Goal: Check status: Check status

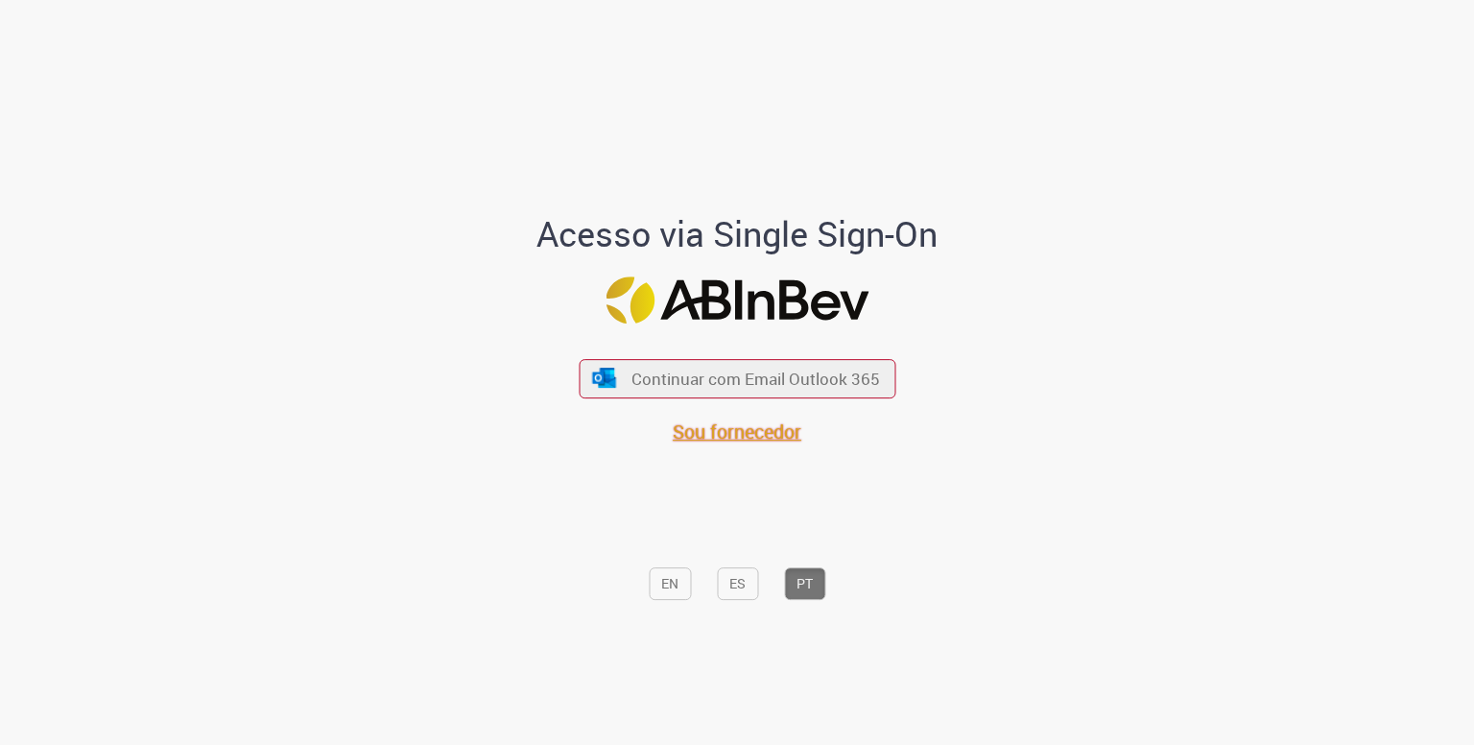
click at [737, 435] on span "Sou fornecedor" at bounding box center [737, 432] width 129 height 26
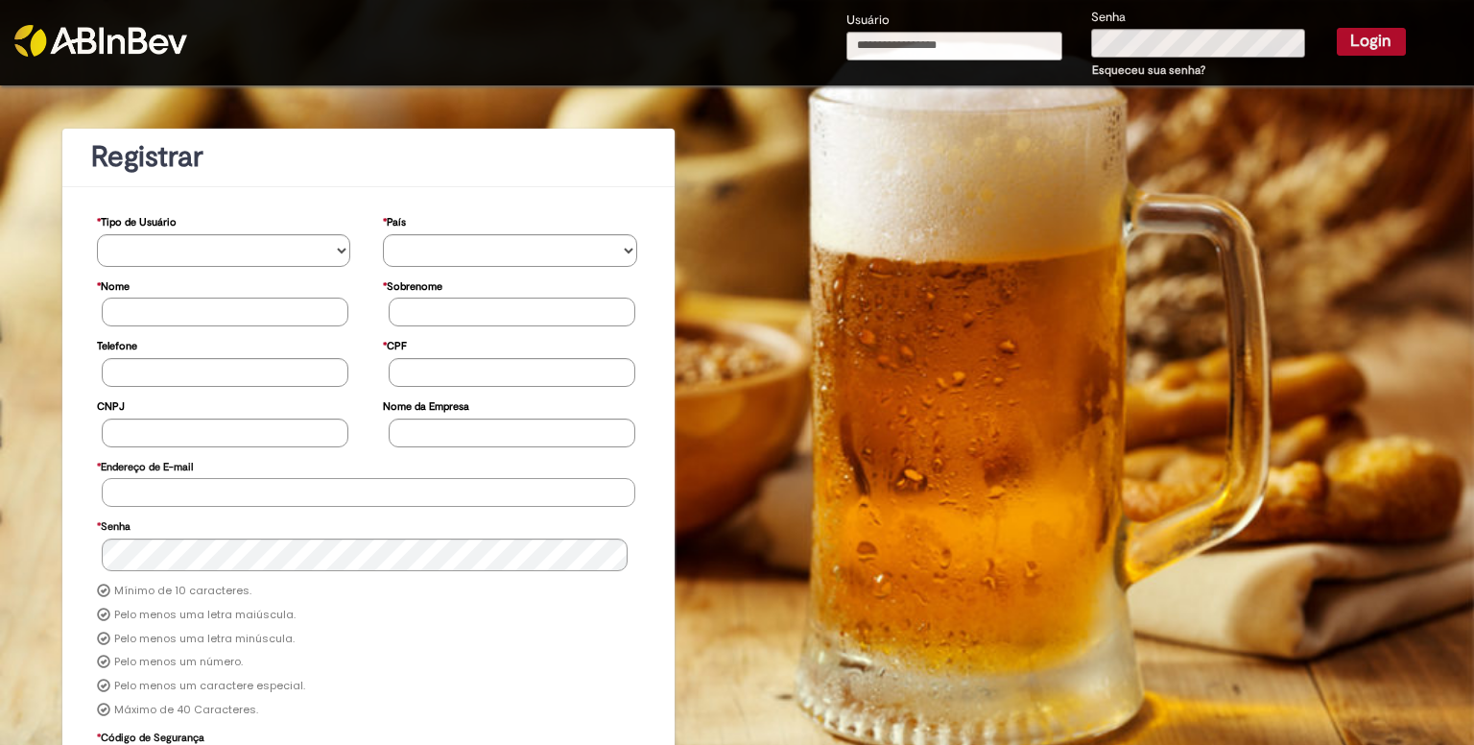
type input "**********"
click at [1359, 28] on button "Login" at bounding box center [1371, 41] width 69 height 27
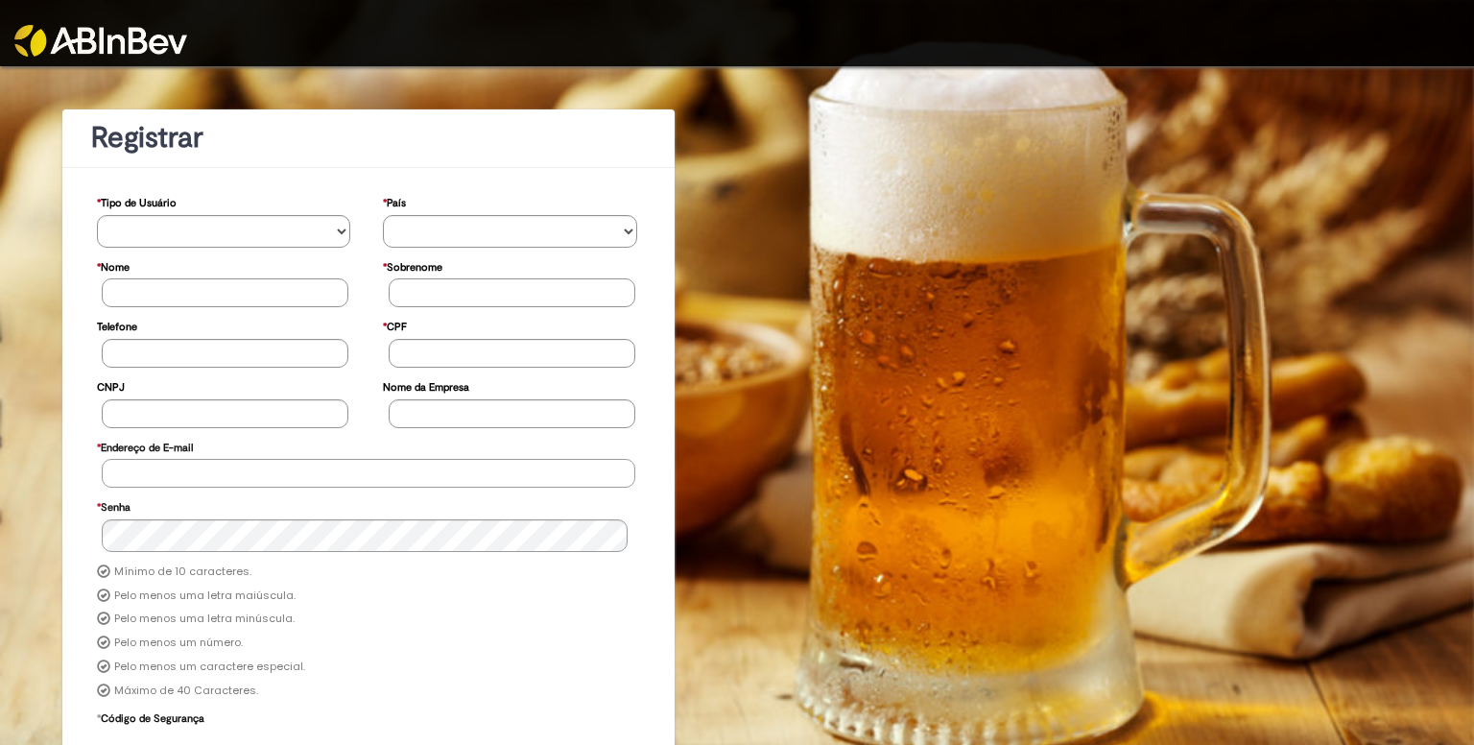
type input "**********"
click at [134, 51] on img at bounding box center [100, 41] width 173 height 32
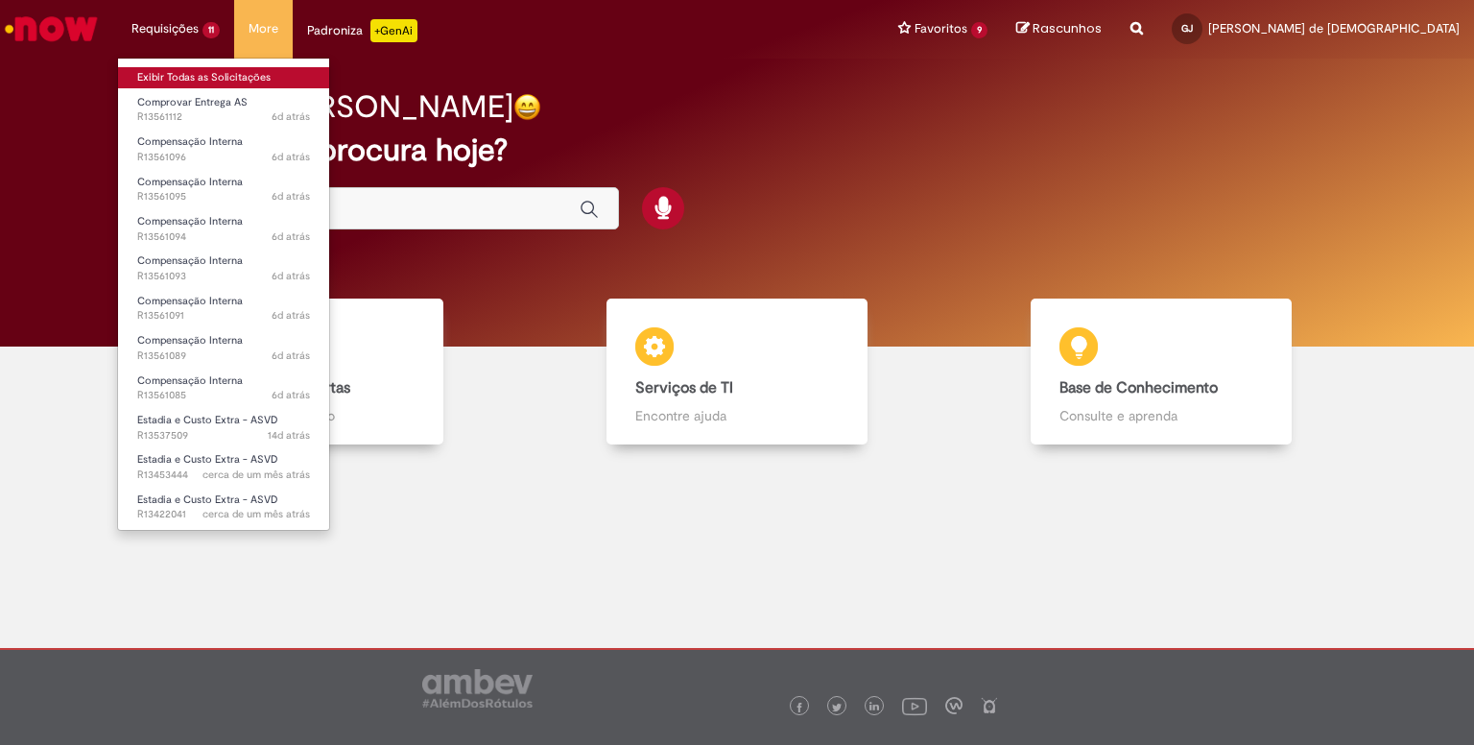
click at [223, 73] on link "Exibir Todas as Solicitações" at bounding box center [223, 77] width 211 height 21
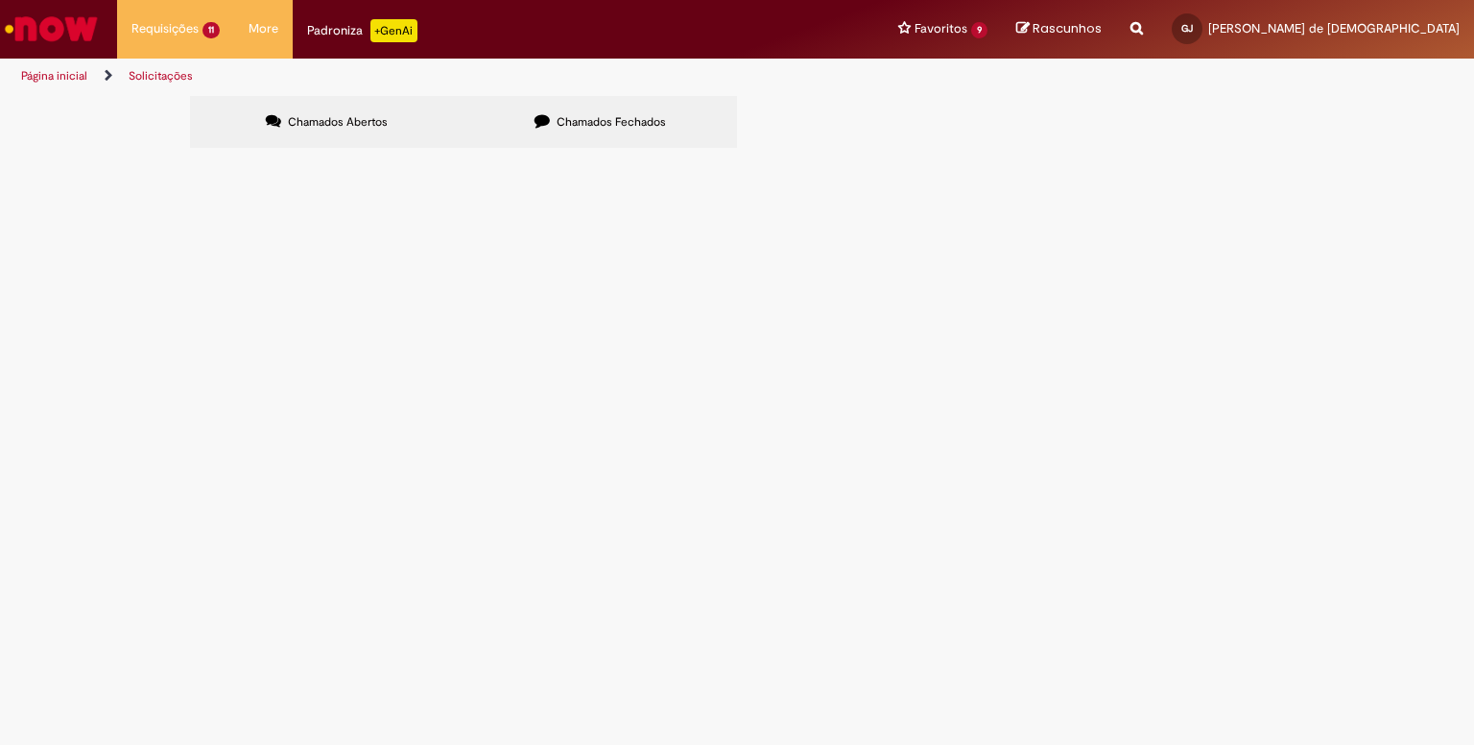
scroll to position [25, 0]
click at [0, 0] on span "R13453444" at bounding box center [0, 0] width 0 height 0
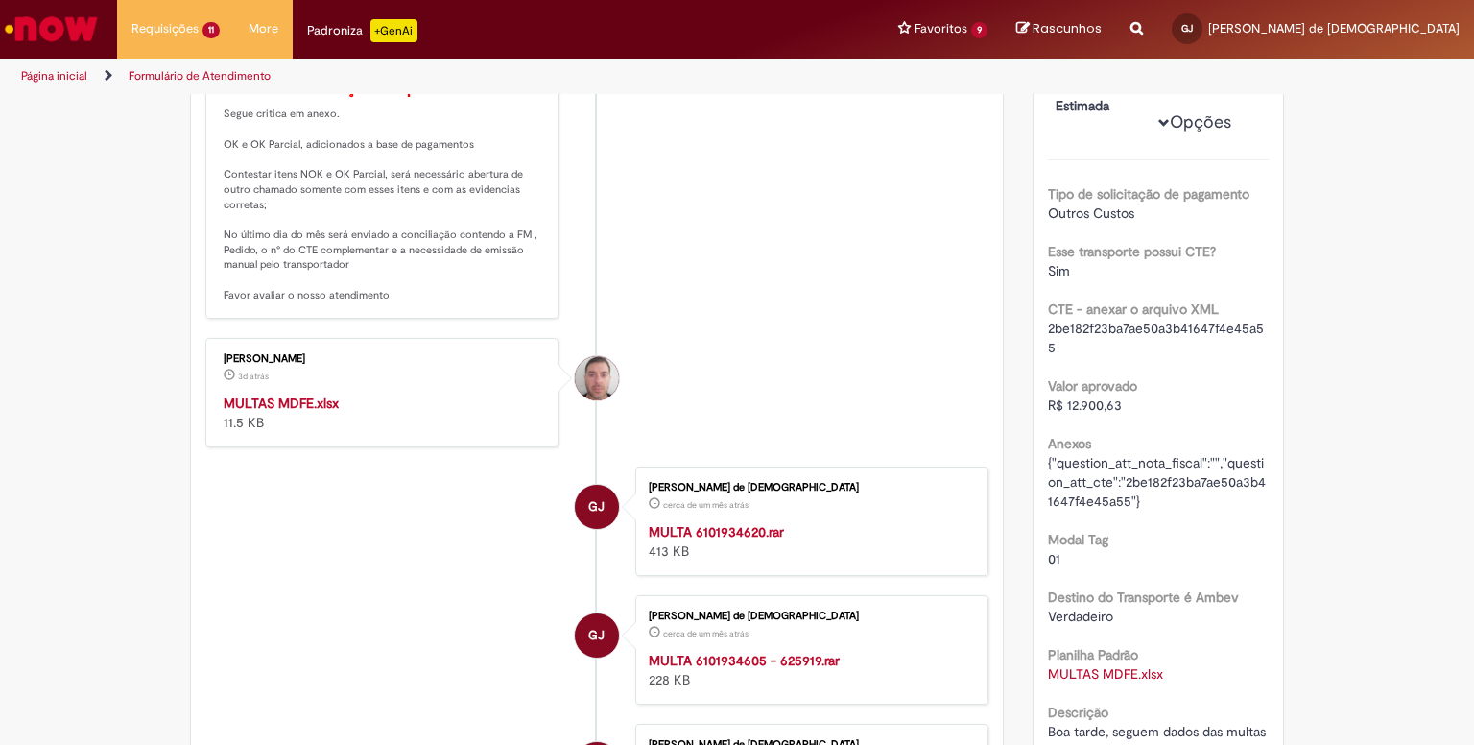
scroll to position [272, 0]
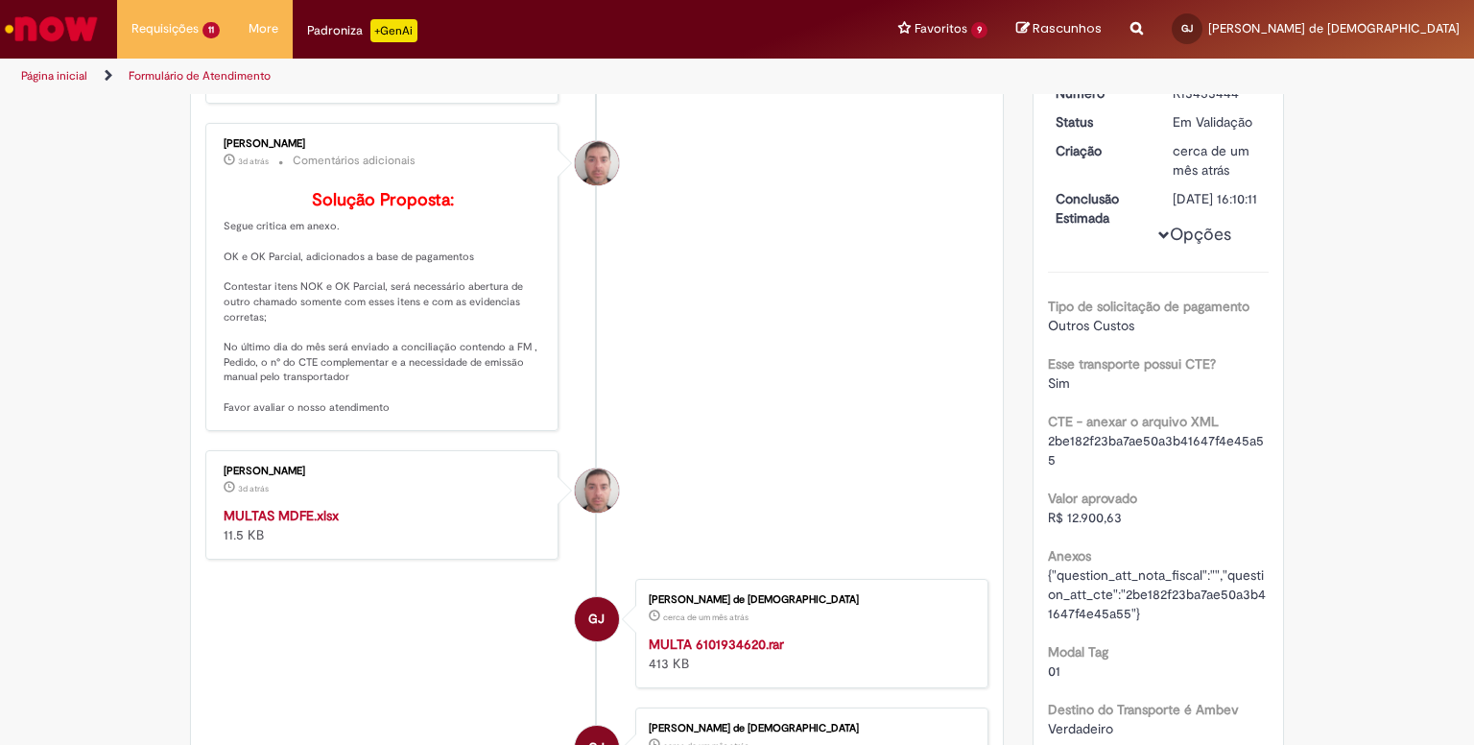
click at [275, 524] on strong "MULTAS MDFE.xlsx" at bounding box center [281, 515] width 115 height 17
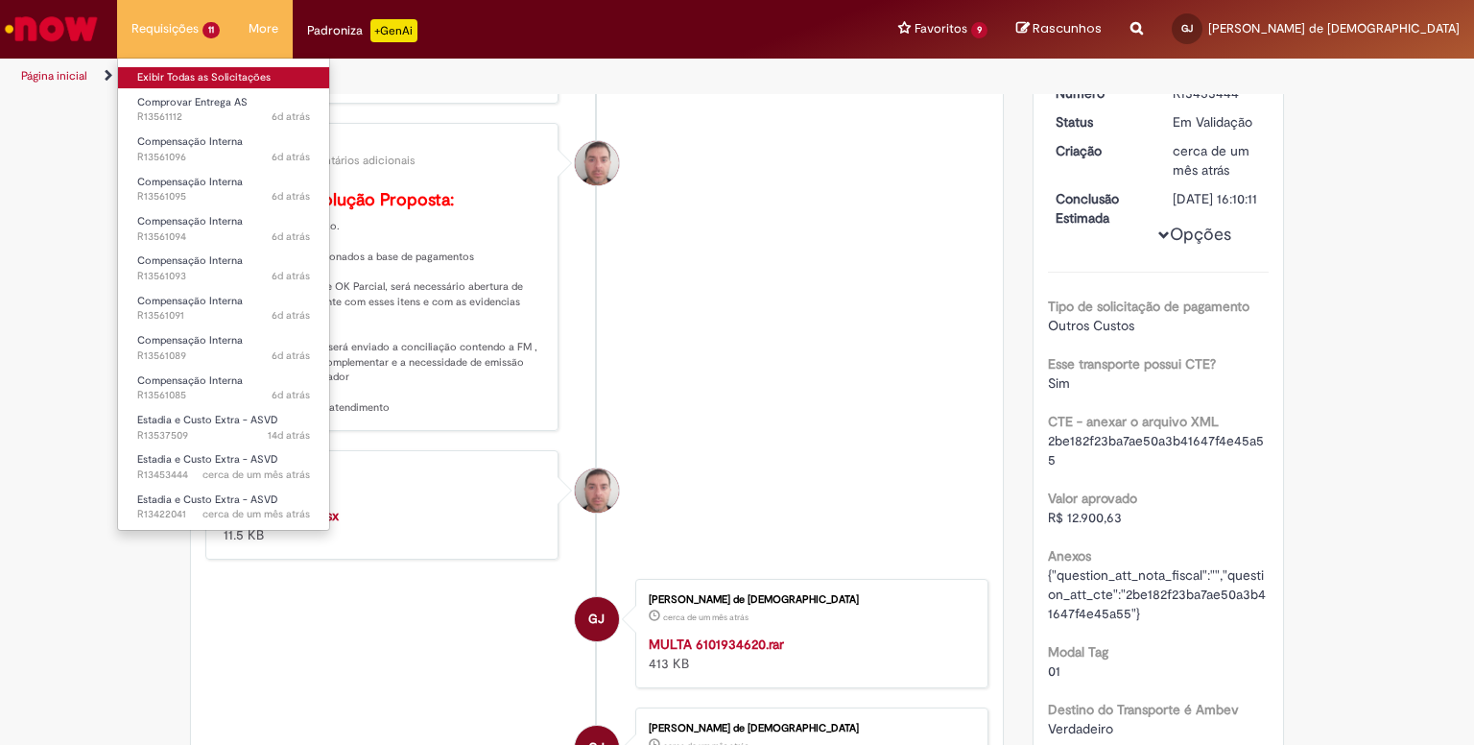
click at [213, 78] on link "Exibir Todas as Solicitações" at bounding box center [223, 77] width 211 height 21
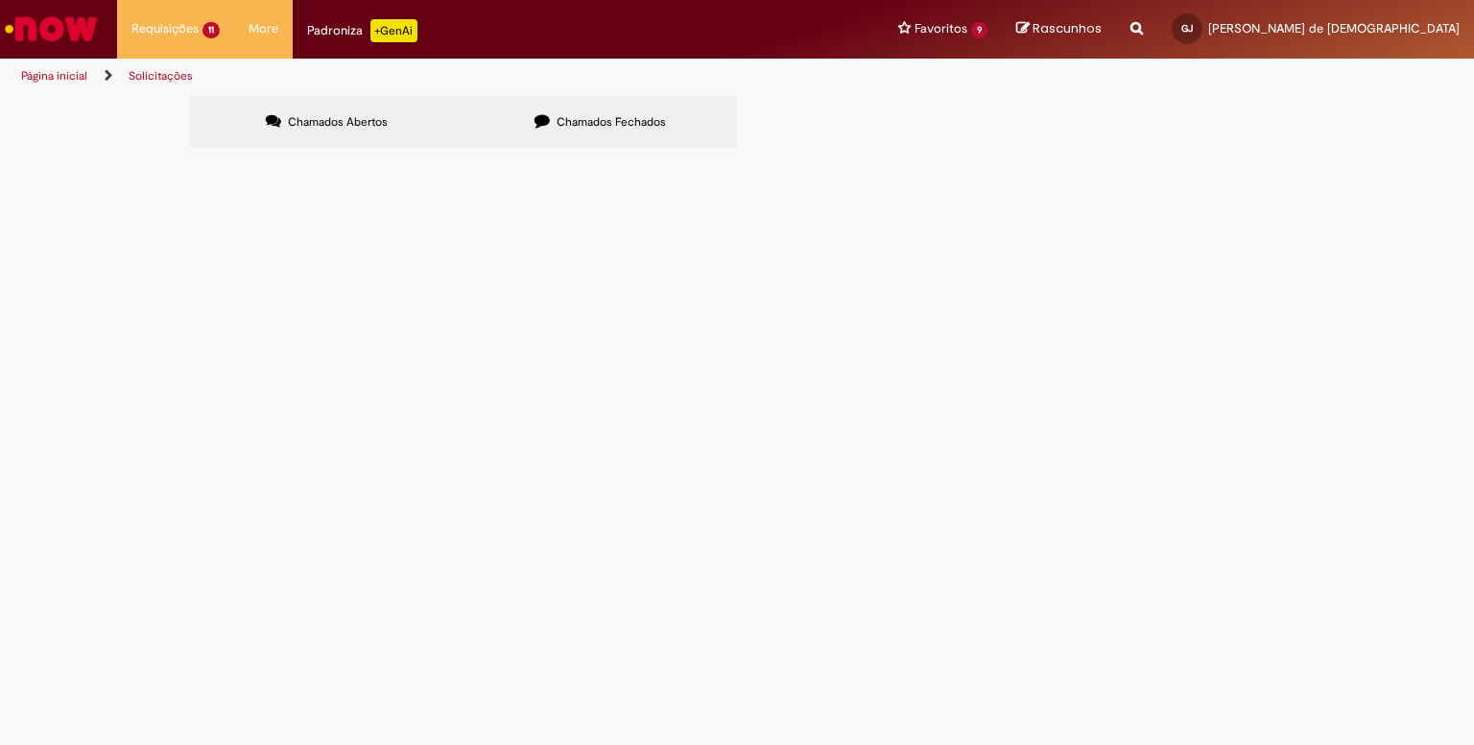
scroll to position [25, 0]
click at [0, 0] on span "R13422041" at bounding box center [0, 0] width 0 height 0
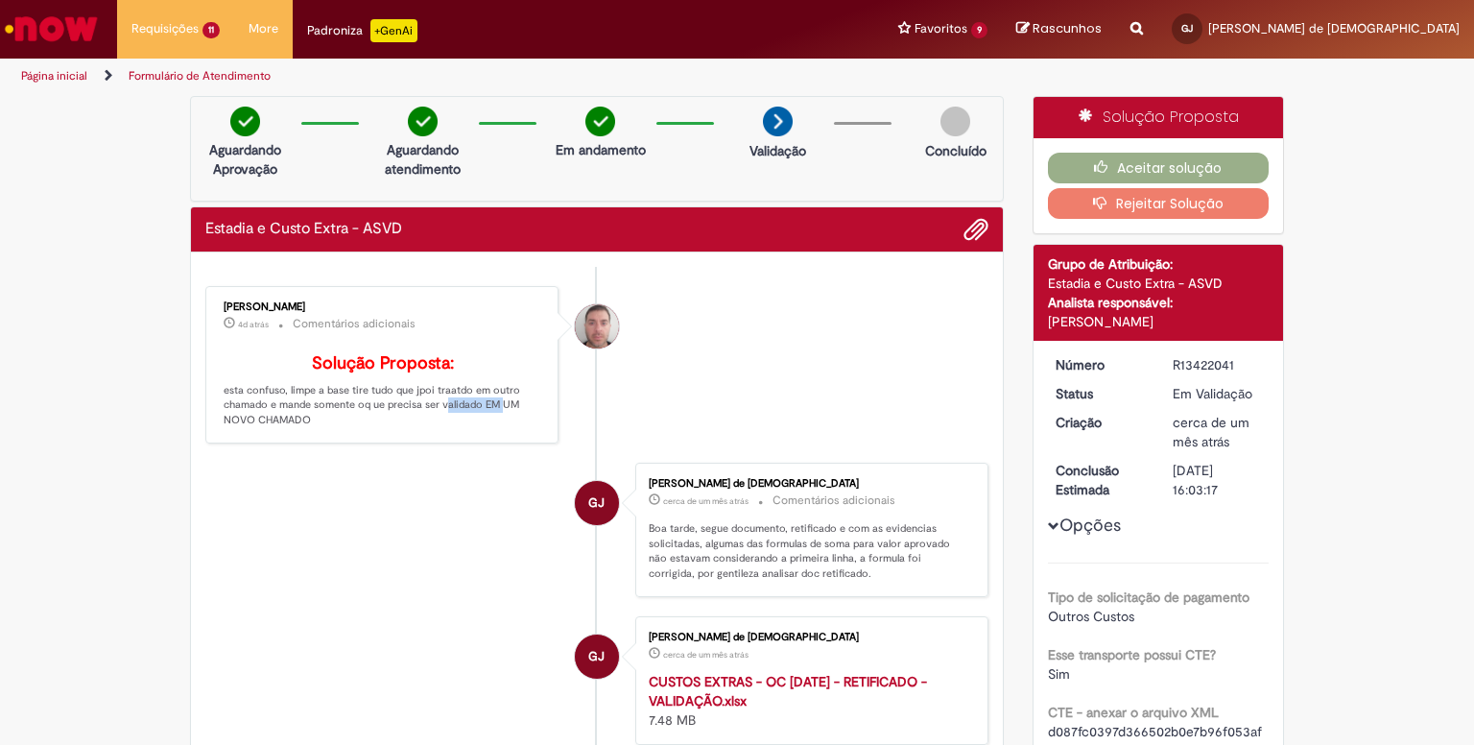
drag, startPoint x: 431, startPoint y: 433, endPoint x: 493, endPoint y: 427, distance: 62.7
click at [486, 428] on p "Solução Proposta: esta confuso, limpe a base tire tudo que jpoi traatdo em outr…" at bounding box center [384, 391] width 320 height 74
drag, startPoint x: 311, startPoint y: 450, endPoint x: 218, endPoint y: 445, distance: 93.2
click at [225, 428] on p "Solução Proposta: esta confuso, limpe a base tire tudo que jpoi traatdo em outr…" at bounding box center [384, 391] width 320 height 74
drag, startPoint x: 366, startPoint y: 427, endPoint x: 418, endPoint y: 419, distance: 52.4
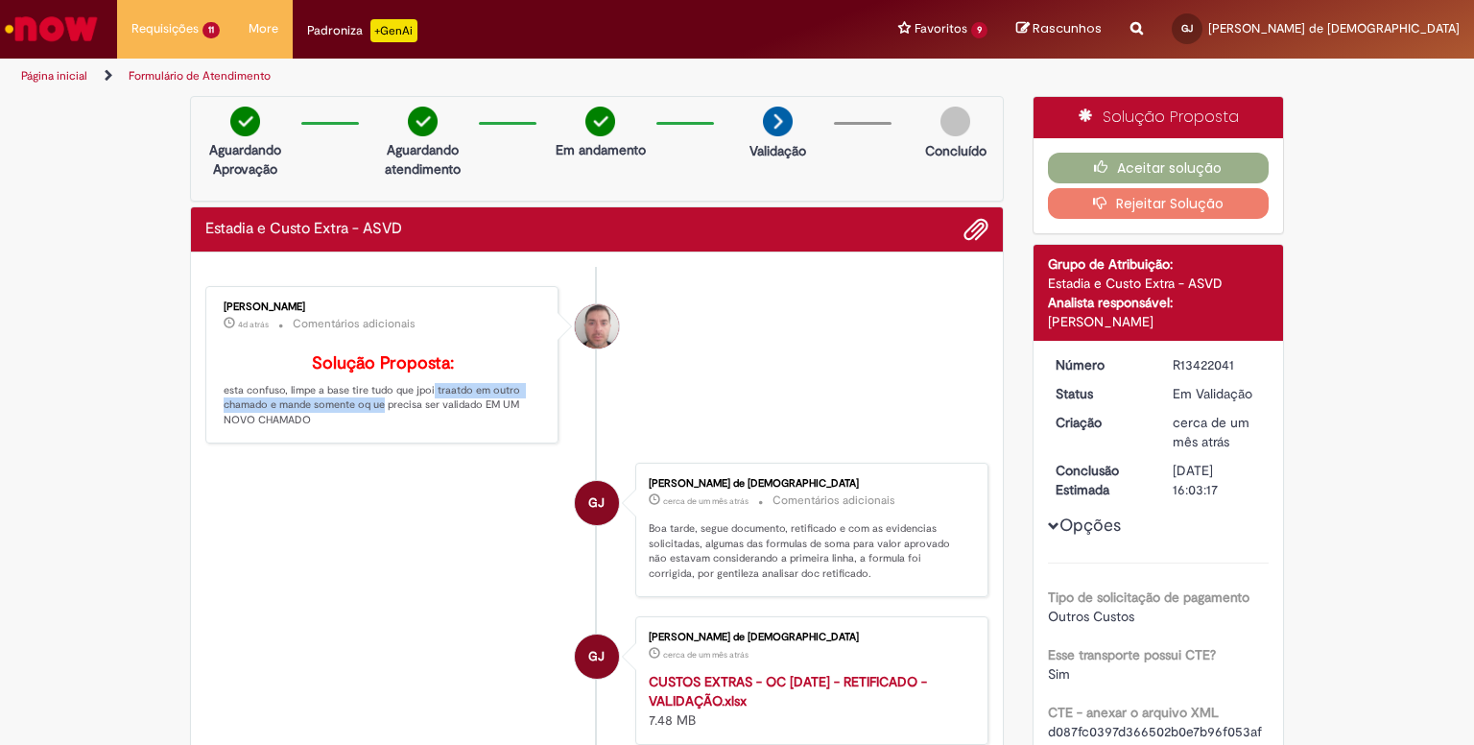
click at [414, 420] on p "Solução Proposta: esta confuso, limpe a base tire tudo que jpoi traatdo em outr…" at bounding box center [384, 391] width 320 height 74
click at [389, 421] on p "Solução Proposta: esta confuso, limpe a base tire tudo que jpoi traatdo em outr…" at bounding box center [384, 391] width 320 height 74
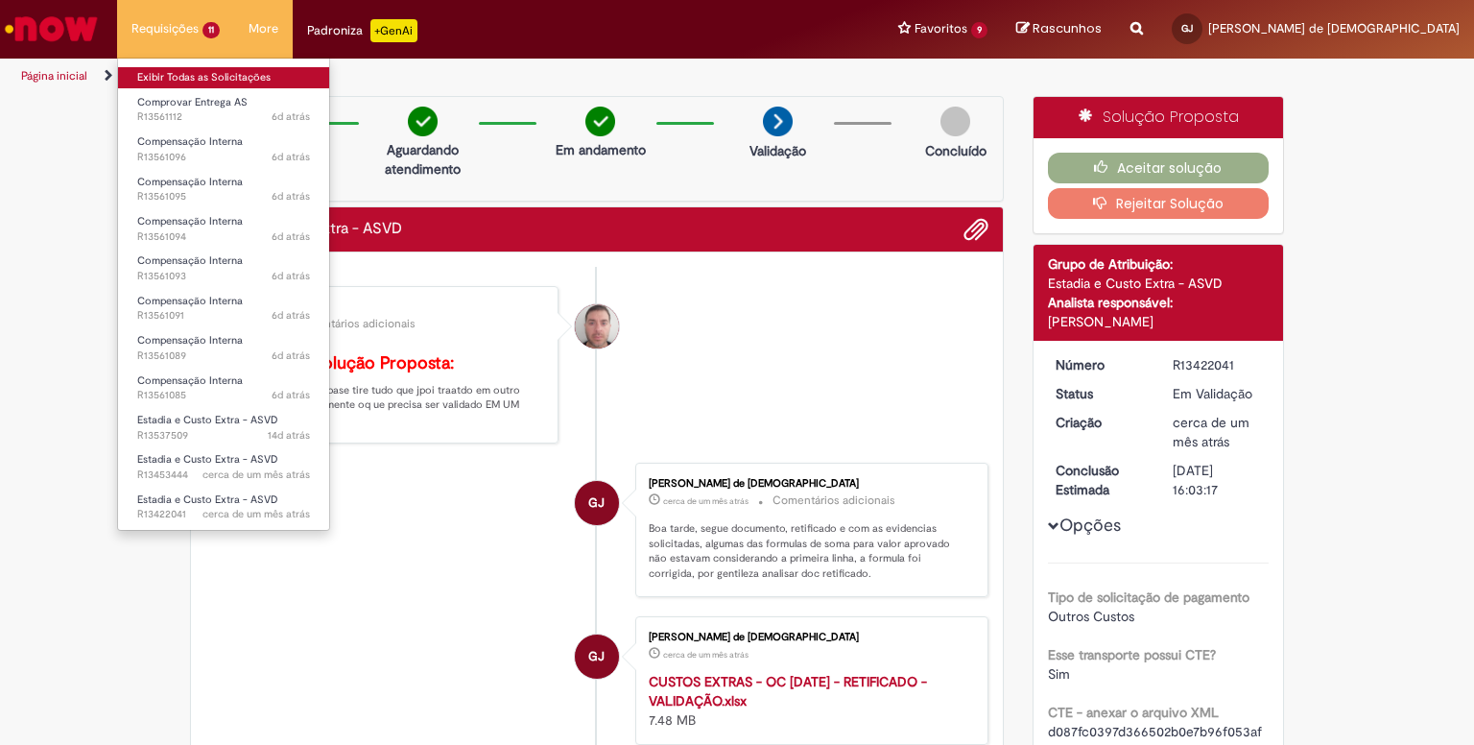
click at [182, 70] on link "Exibir Todas as Solicitações" at bounding box center [223, 77] width 211 height 21
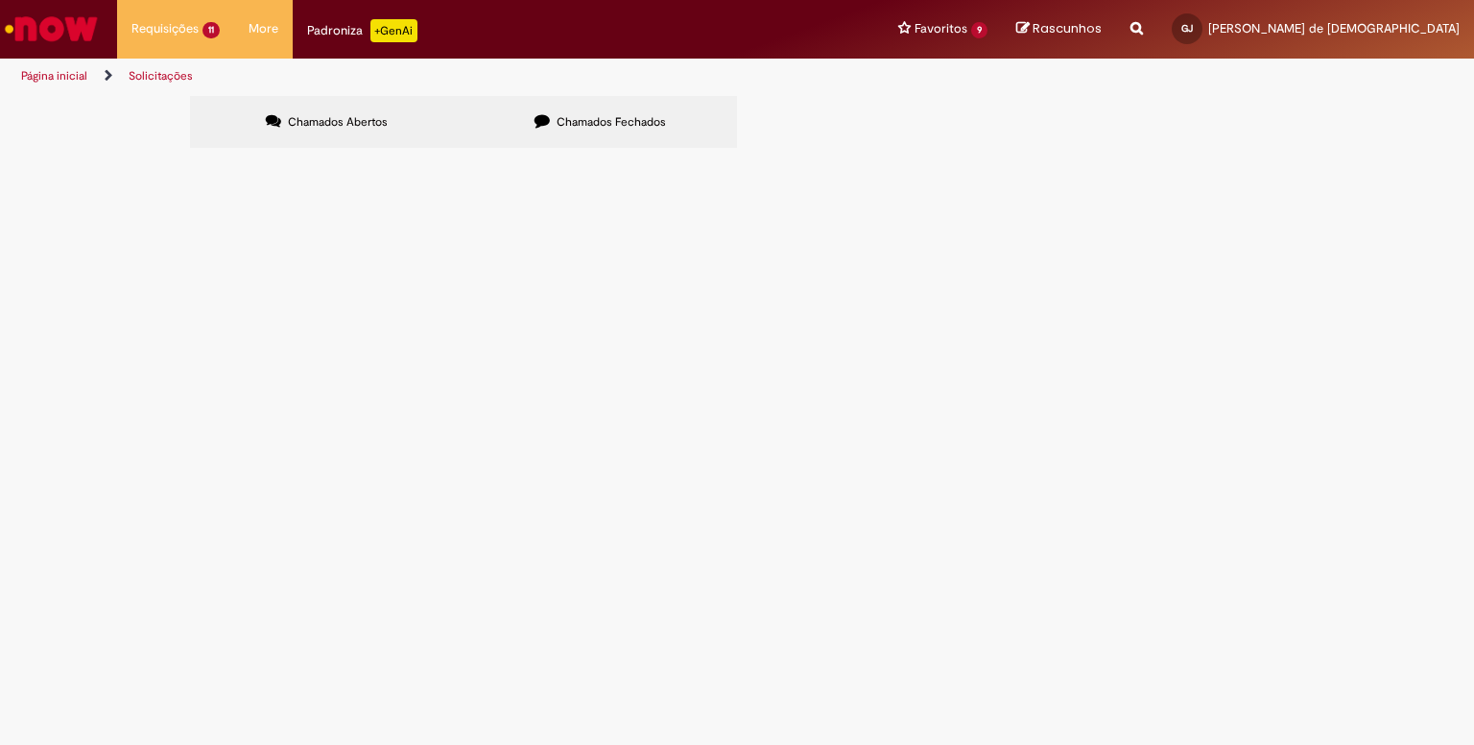
scroll to position [25, 0]
click at [0, 0] on span "R13537509" at bounding box center [0, 0] width 0 height 0
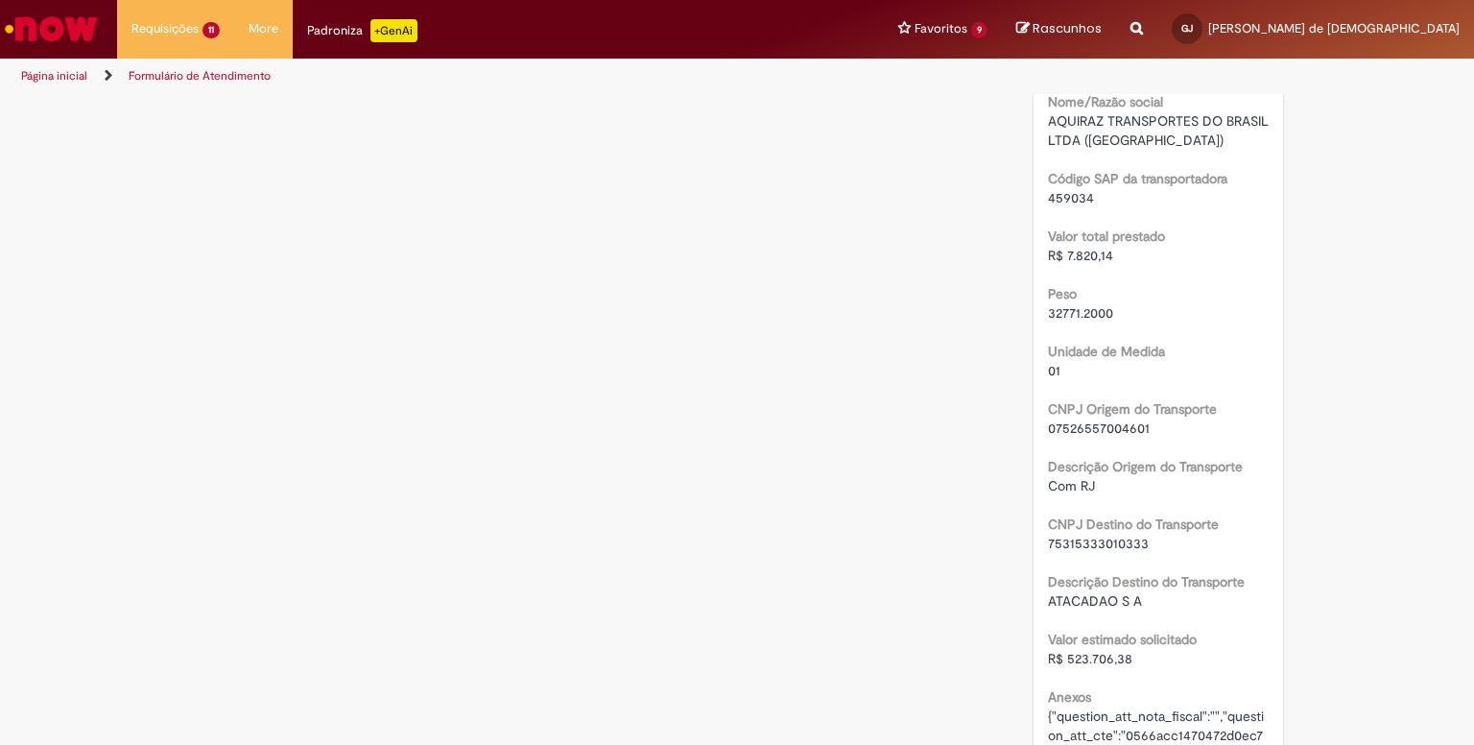
scroll to position [960, 0]
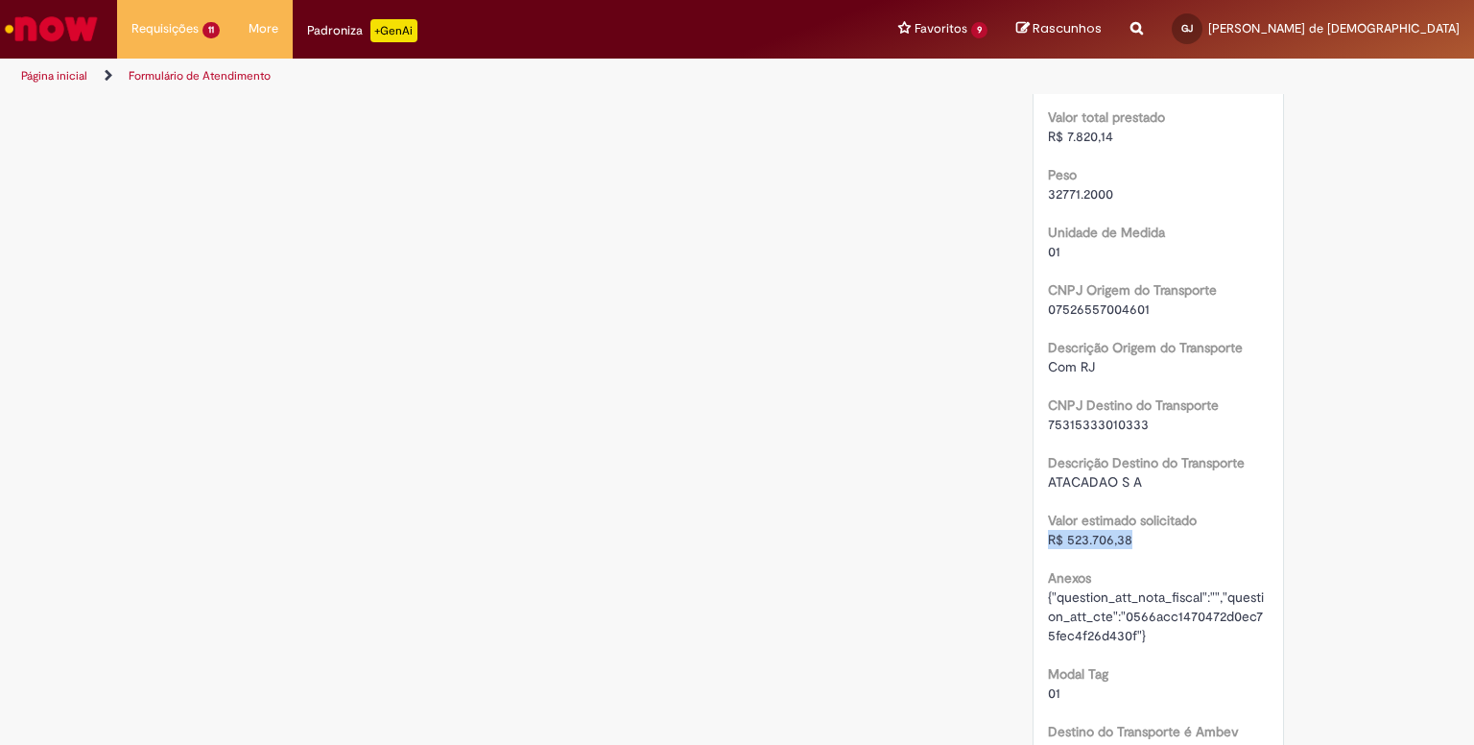
drag, startPoint x: 1121, startPoint y: 540, endPoint x: 924, endPoint y: 536, distance: 196.8
click at [1021, 539] on div "Opções do Chamado Cancelar Chamado Detalhes do tíquete Grupo de Atribuição: Est…" at bounding box center [1158, 148] width 281 height 2025
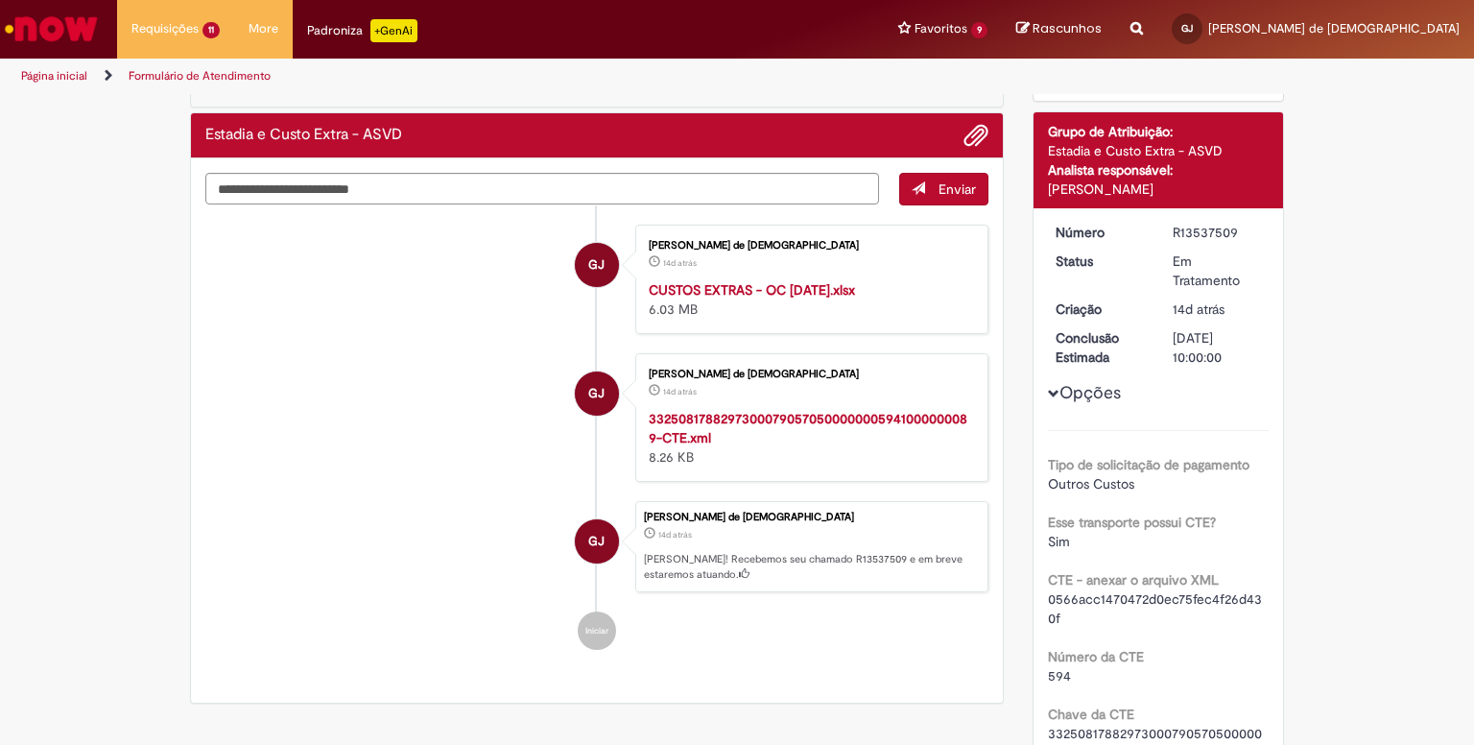
scroll to position [0, 0]
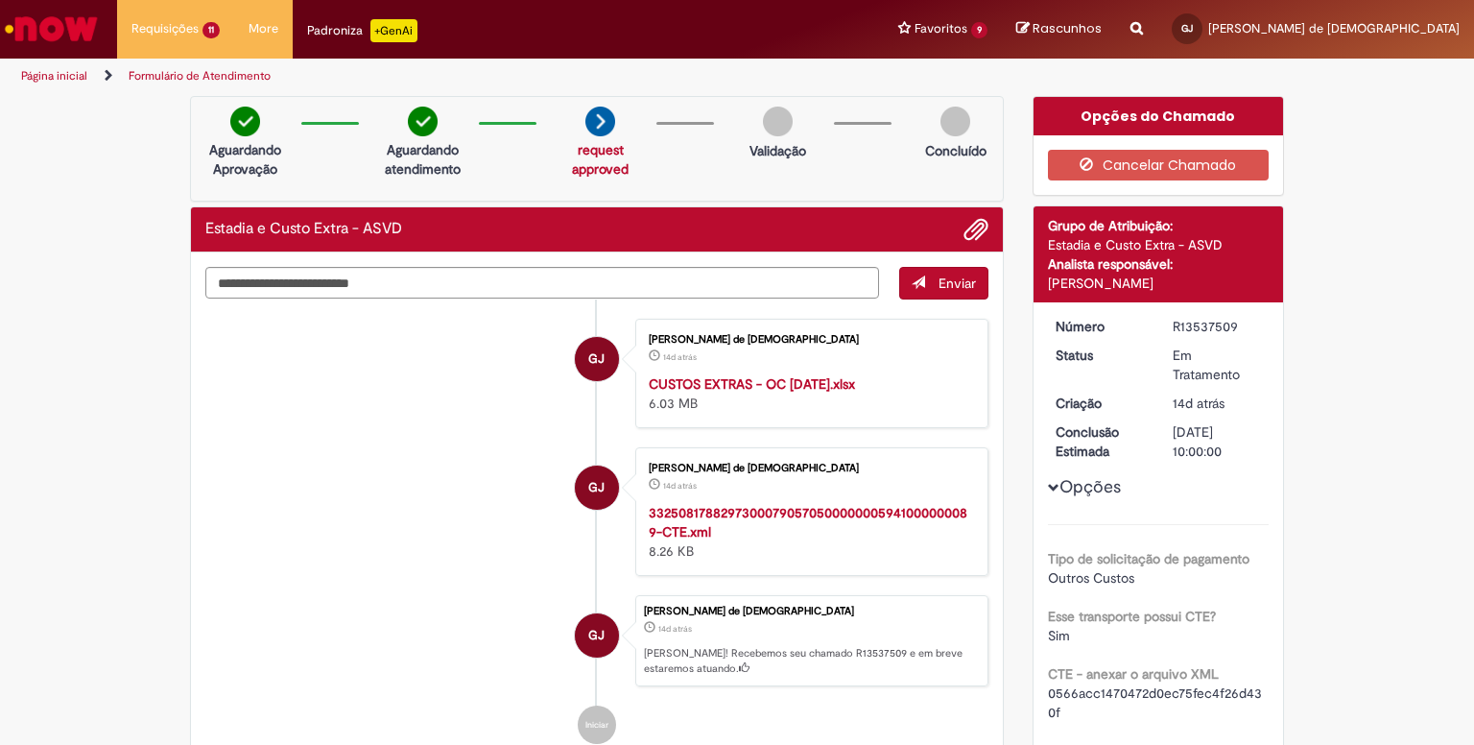
click at [385, 408] on li "GJ Gilmar Medeiros de Jesus 14d atrás 14 dias atrás CUSTOS EXTRAS - OC AGOSTO 2…" at bounding box center [596, 373] width 783 height 109
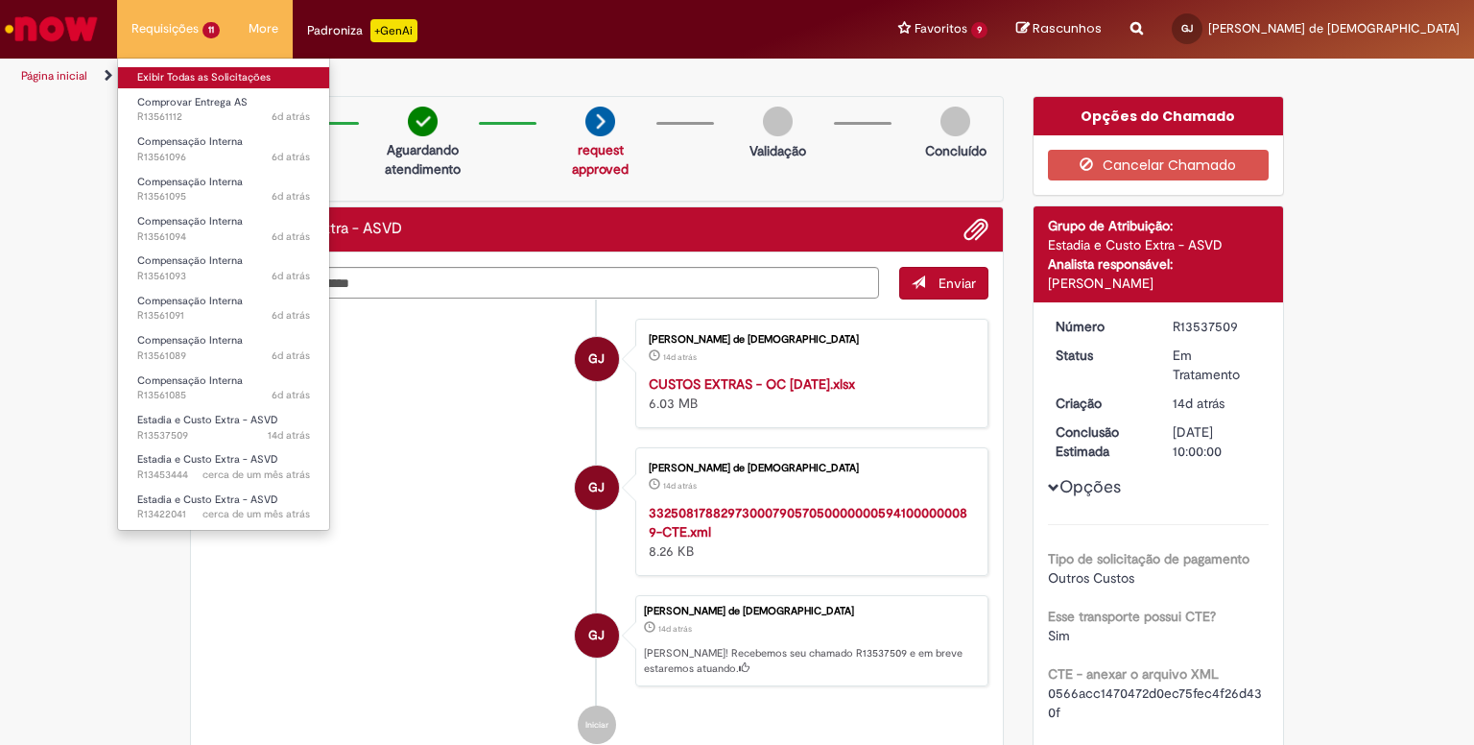
click at [196, 77] on link "Exibir Todas as Solicitações" at bounding box center [223, 77] width 211 height 21
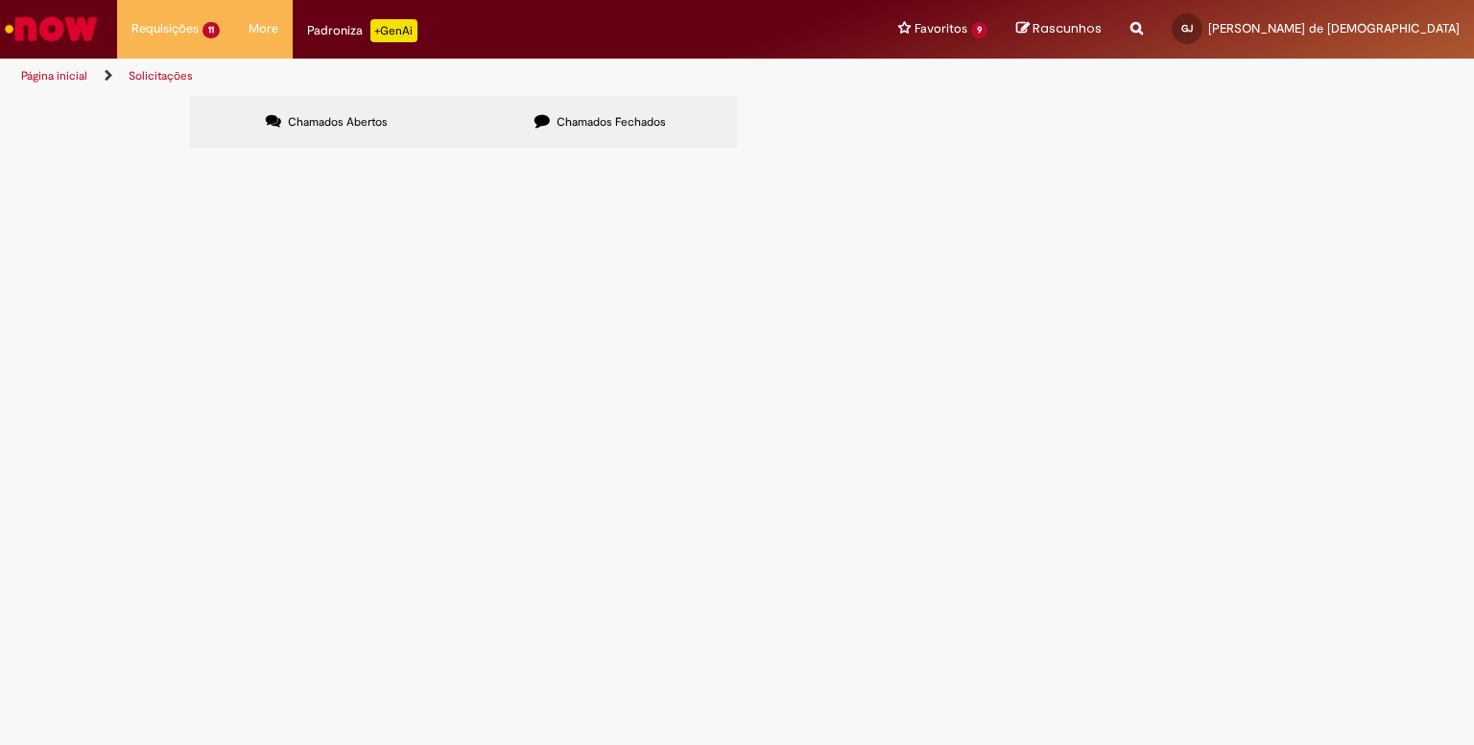
scroll to position [25, 0]
click at [0, 0] on span "R13561112" at bounding box center [0, 0] width 0 height 0
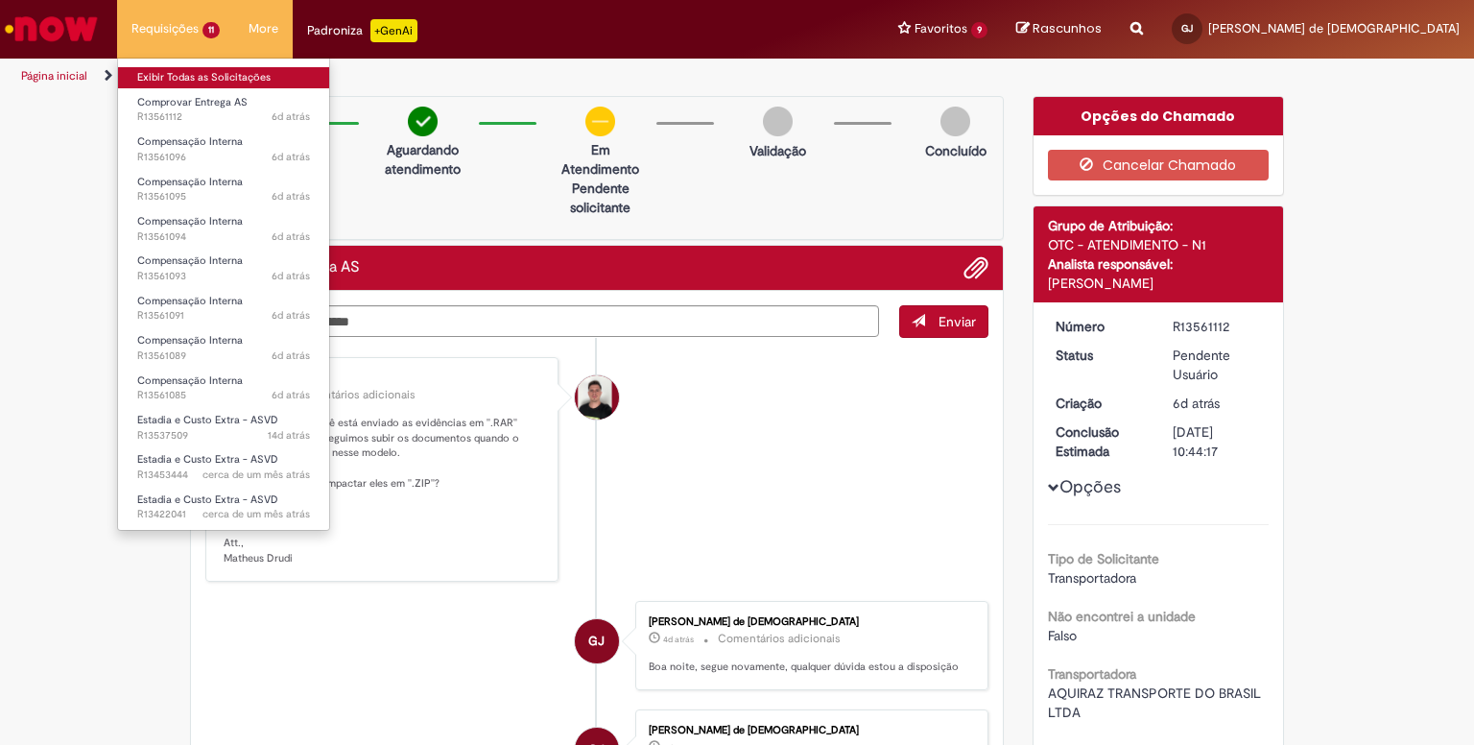
click at [180, 74] on link "Exibir Todas as Solicitações" at bounding box center [223, 77] width 211 height 21
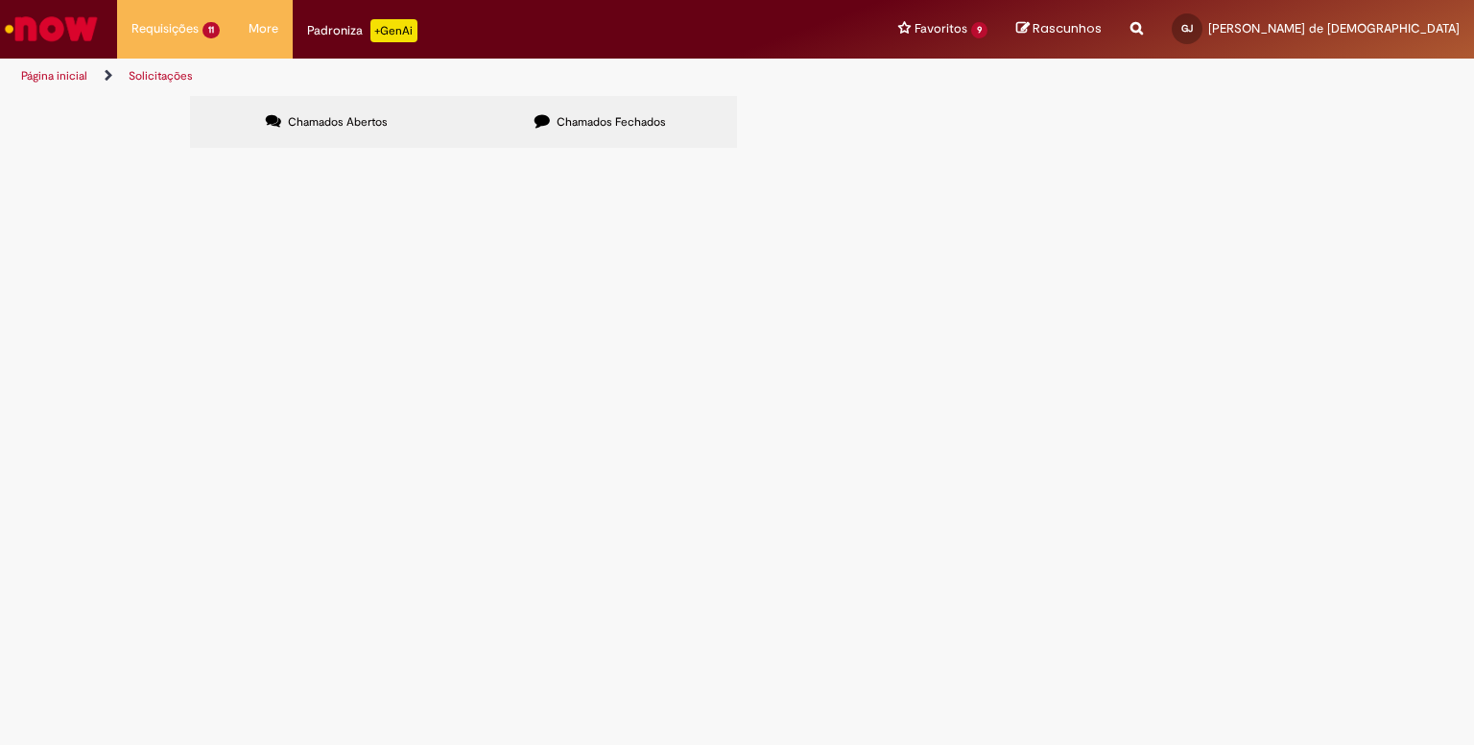
scroll to position [25, 0]
click at [0, 0] on span "R13453444" at bounding box center [0, 0] width 0 height 0
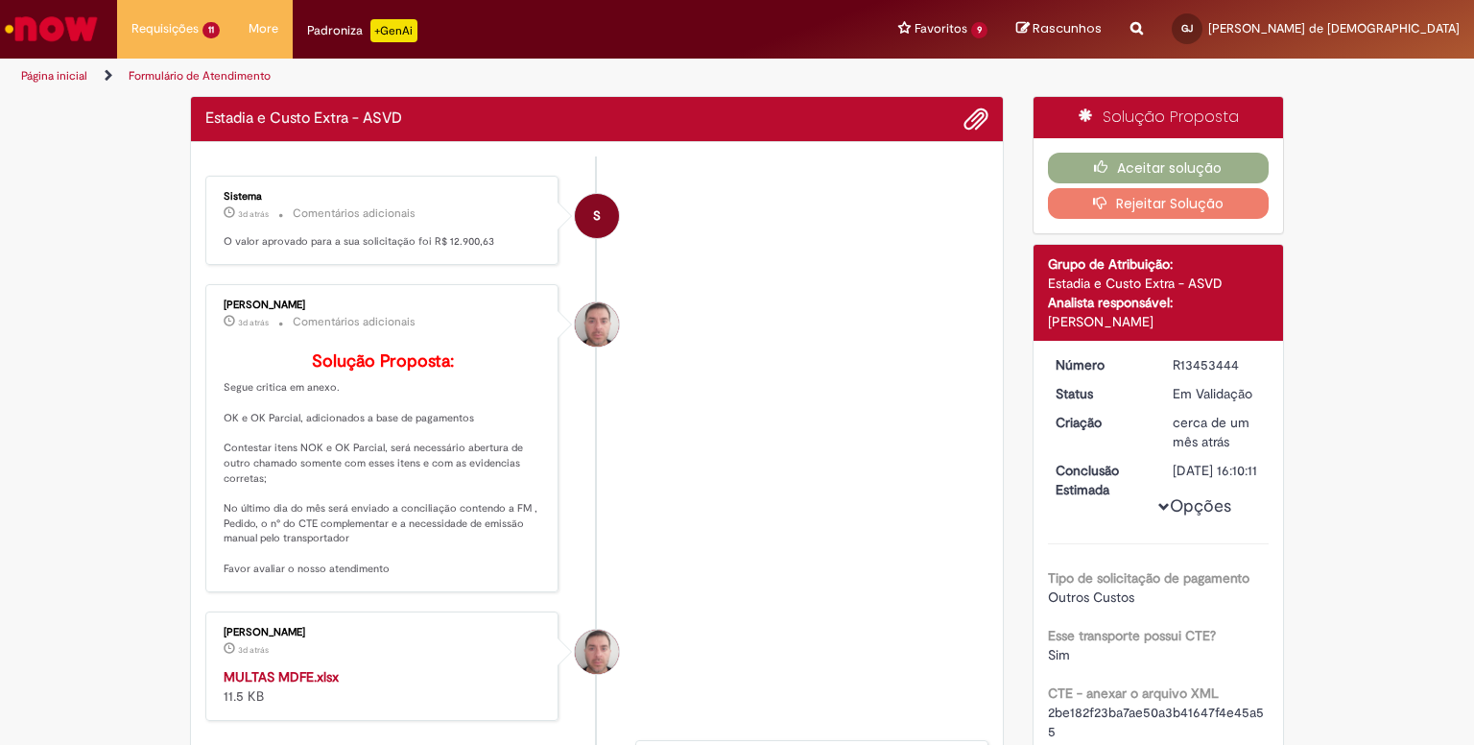
drag, startPoint x: 427, startPoint y: 237, endPoint x: 510, endPoint y: 244, distance: 82.8
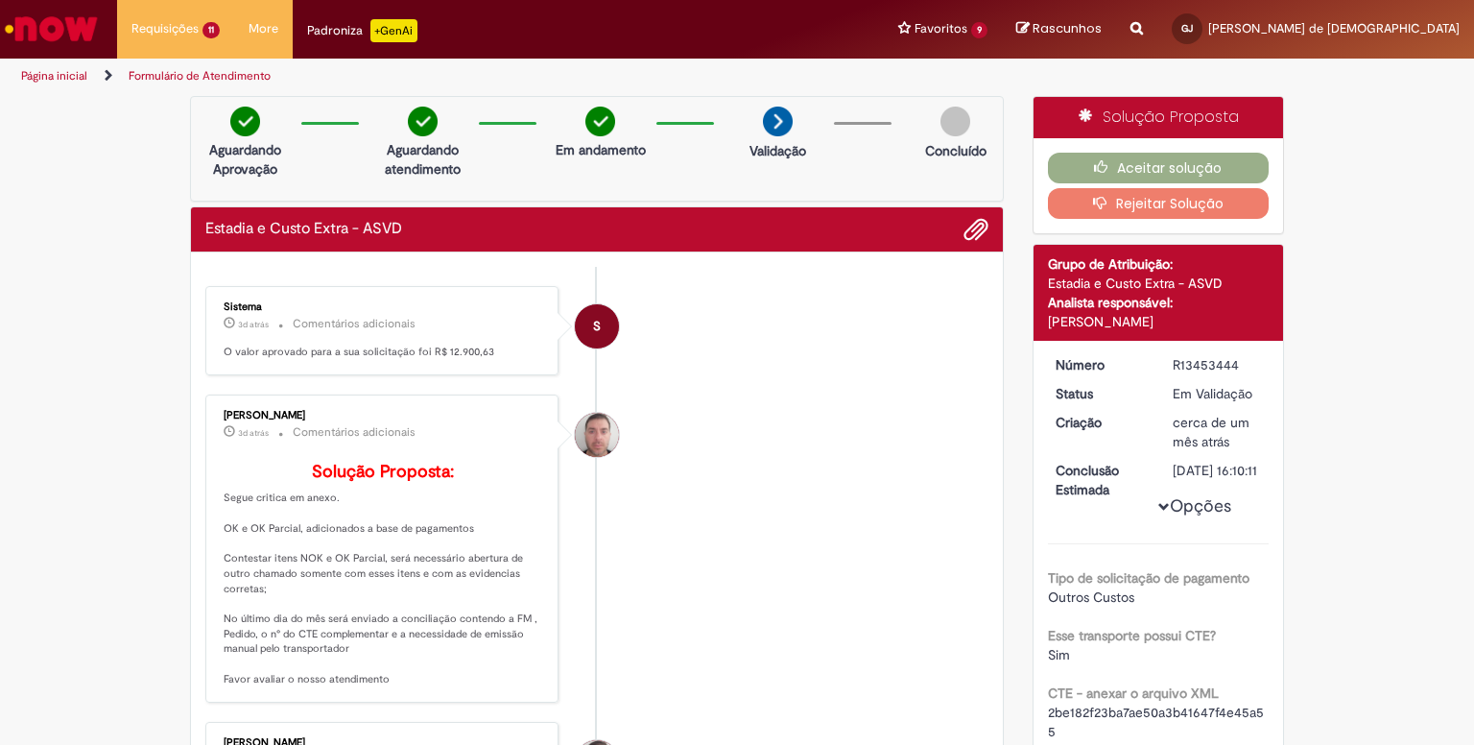
click at [443, 363] on div "Sistema 3d atrás 3 dias atrás Comentários adicionais O valor aprovado para a su…" at bounding box center [382, 331] width 342 height 78
drag, startPoint x: 446, startPoint y: 345, endPoint x: 510, endPoint y: 339, distance: 63.6
click at [504, 339] on div "Sistema 3d atrás 3 dias atrás Comentários adicionais O valor aprovado para a su…" at bounding box center [382, 331] width 342 height 78
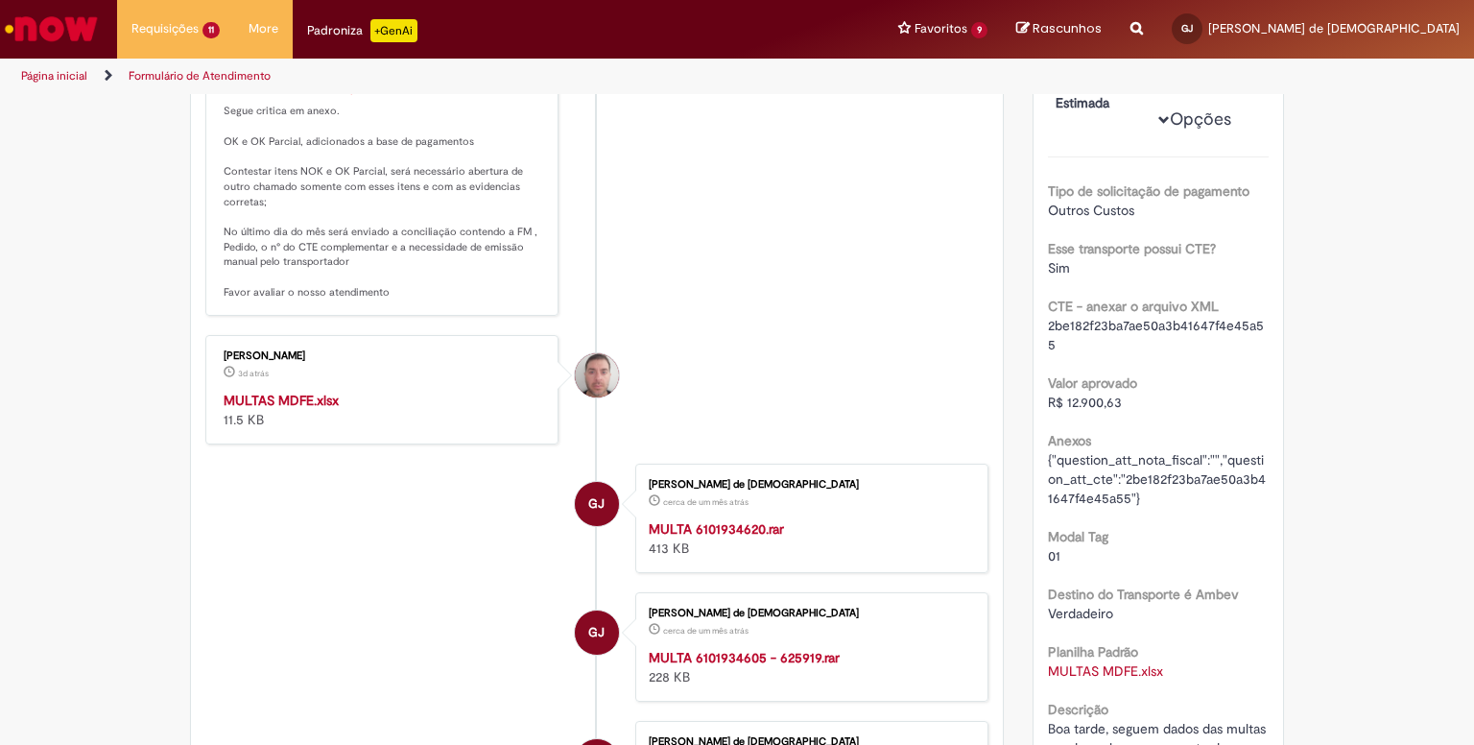
scroll to position [384, 0]
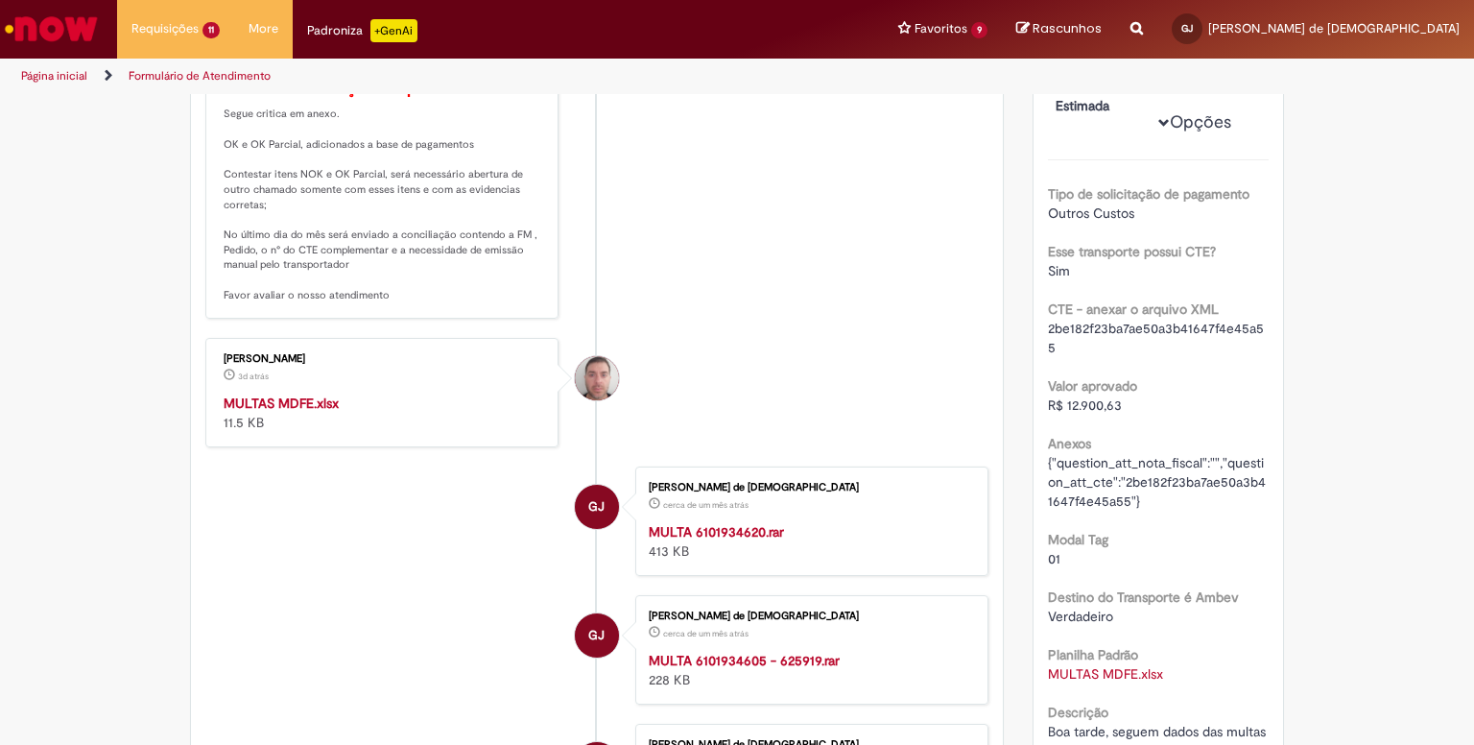
drag, startPoint x: 1127, startPoint y: 422, endPoint x: 1110, endPoint y: 488, distance: 67.5
click at [1116, 415] on div "R$ 12.900,63" at bounding box center [1159, 404] width 222 height 19
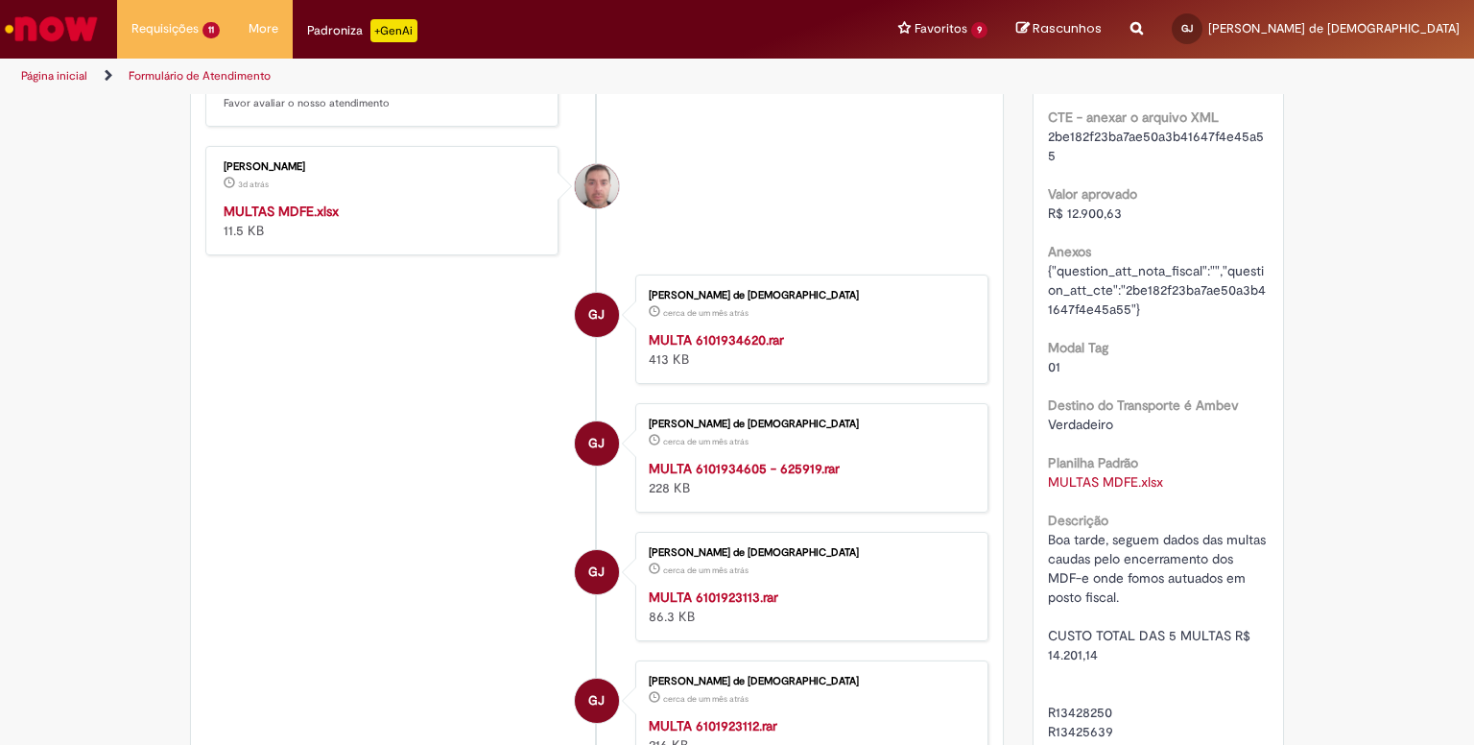
scroll to position [768, 0]
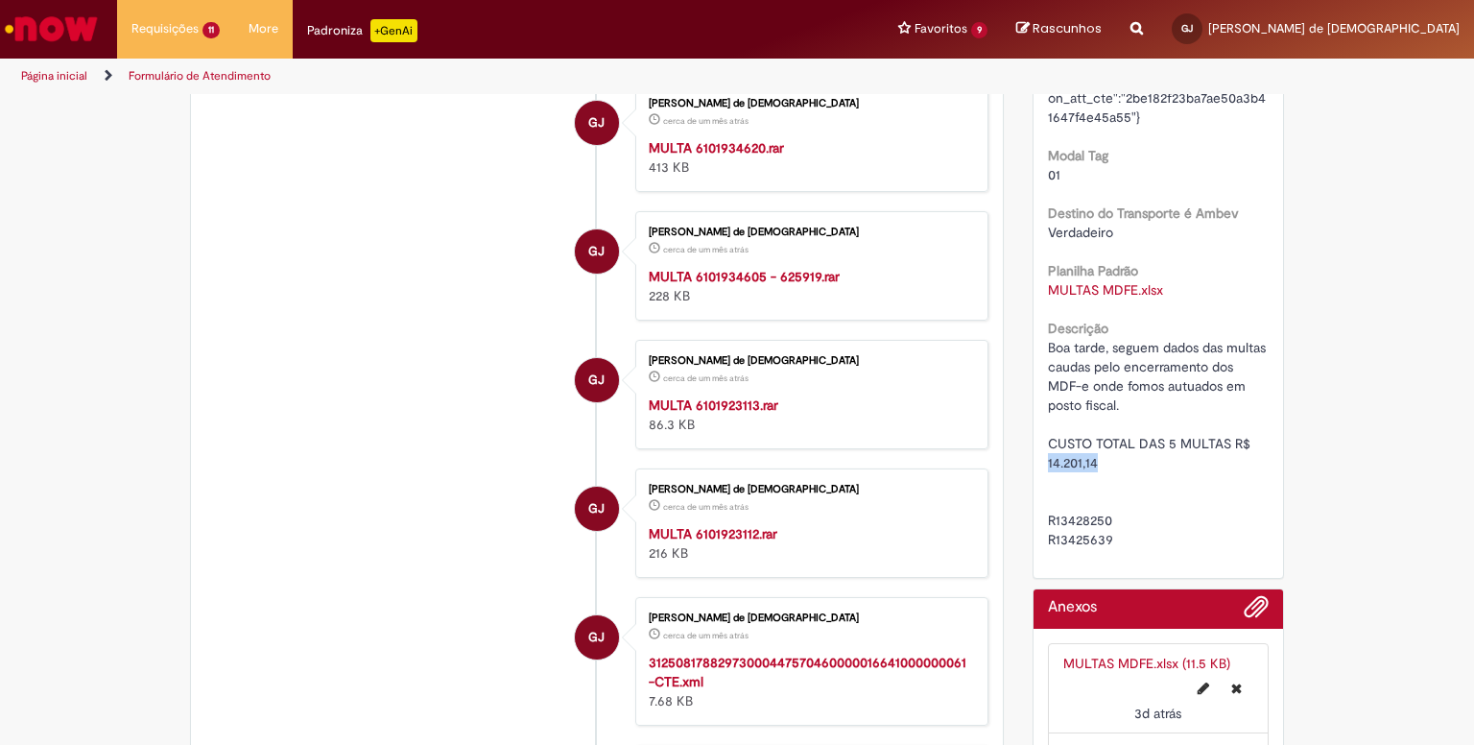
drag, startPoint x: 1098, startPoint y: 481, endPoint x: 1007, endPoint y: 484, distance: 91.2
click at [1007, 484] on div "Verificar Código de Barras Aguardando Aprovação Aguardando atendimento Em andam…" at bounding box center [737, 304] width 1123 height 1953
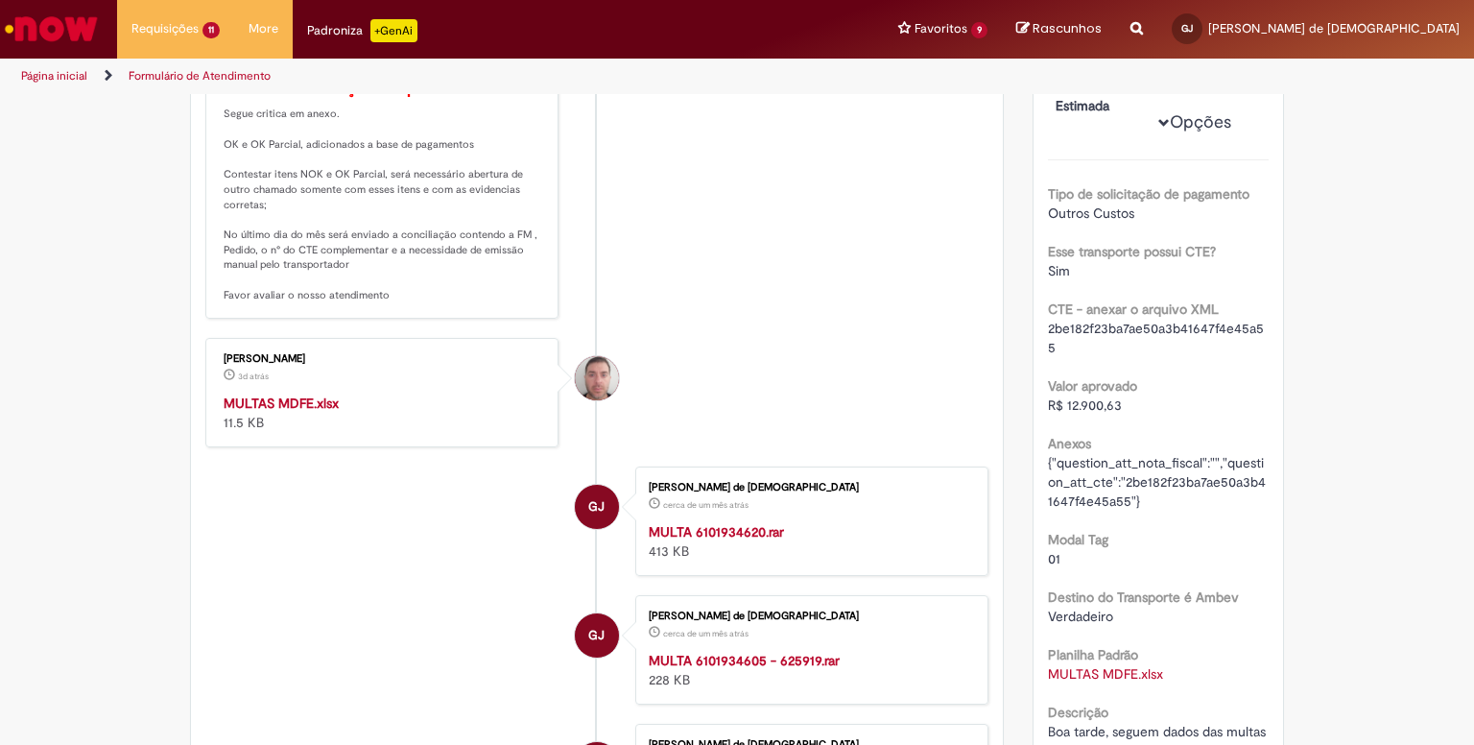
scroll to position [288, 0]
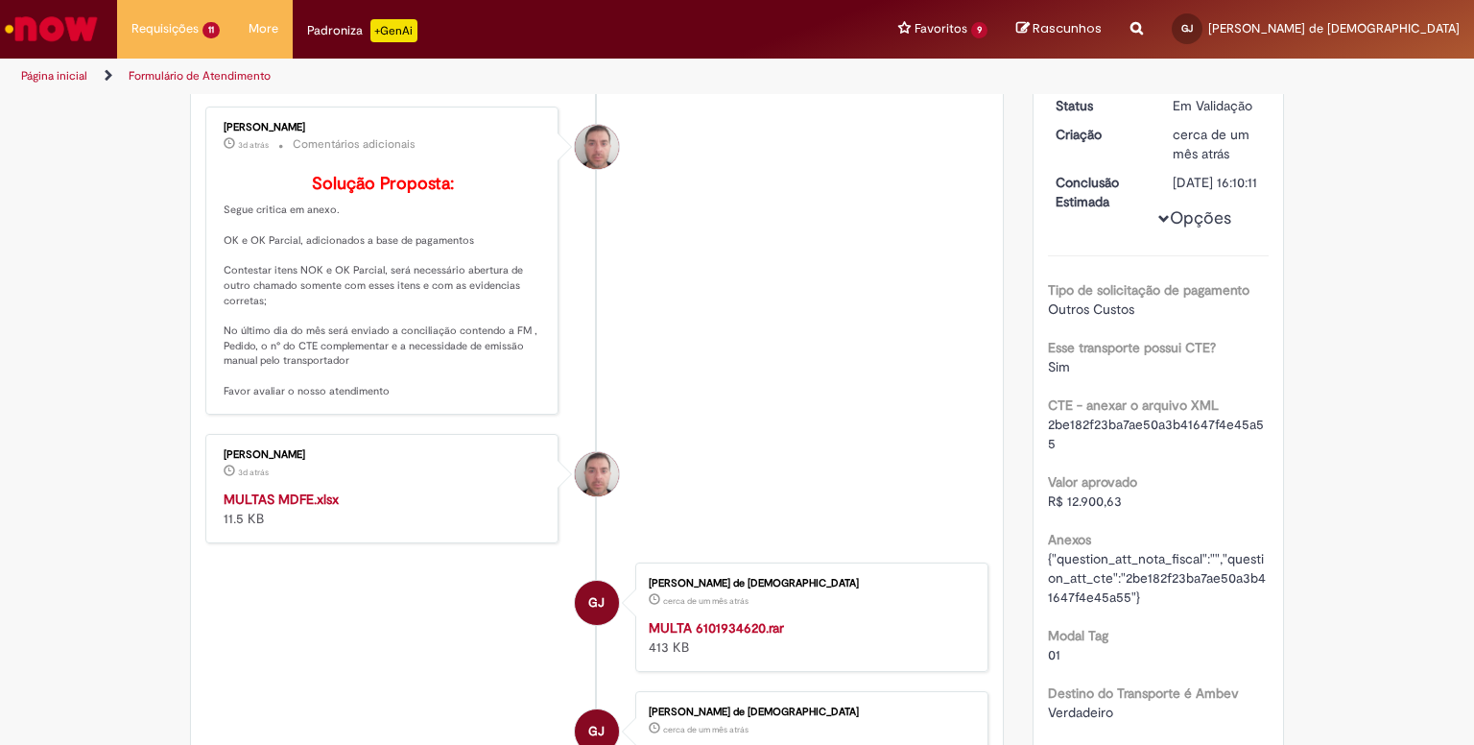
click at [369, 528] on div "MULTAS MDFE.xlsx 11.5 KB" at bounding box center [384, 509] width 320 height 38
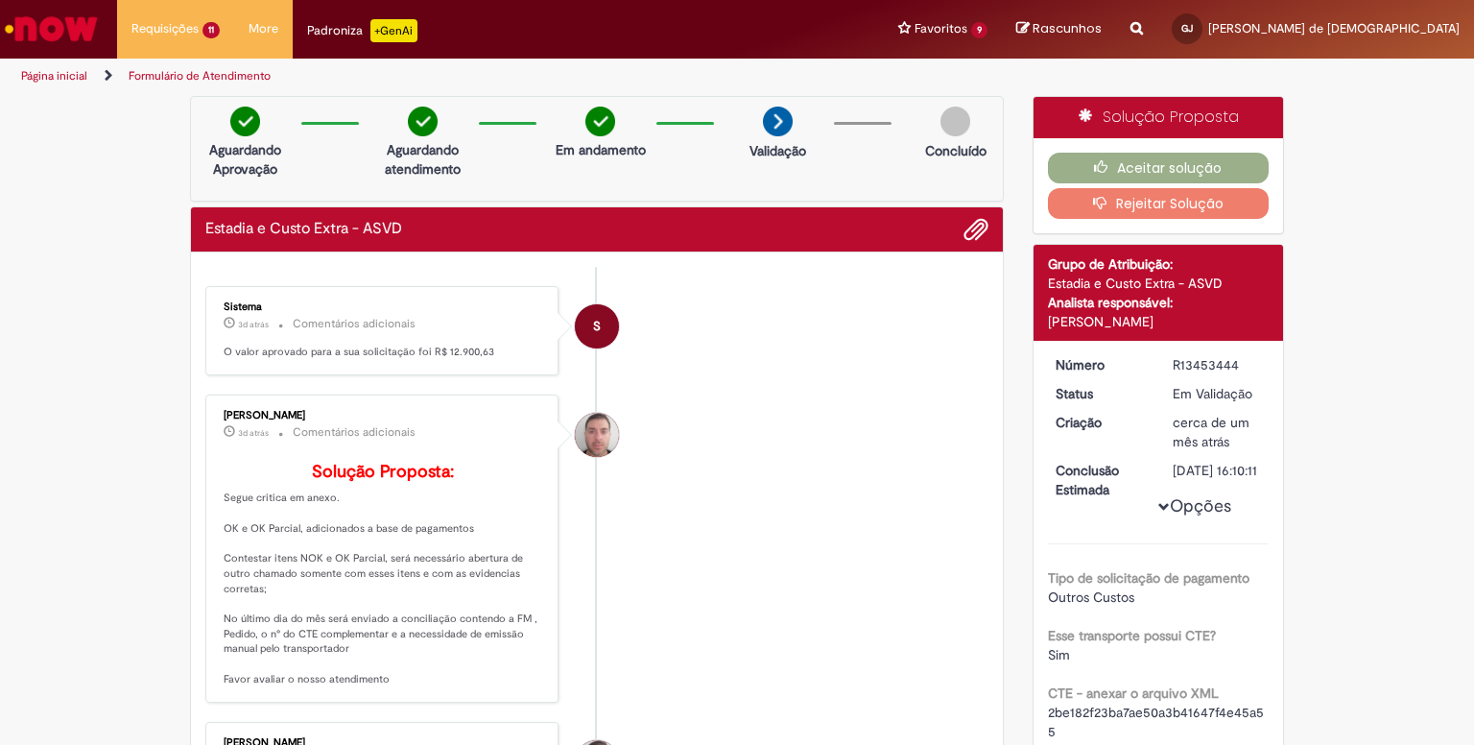
scroll to position [192, 0]
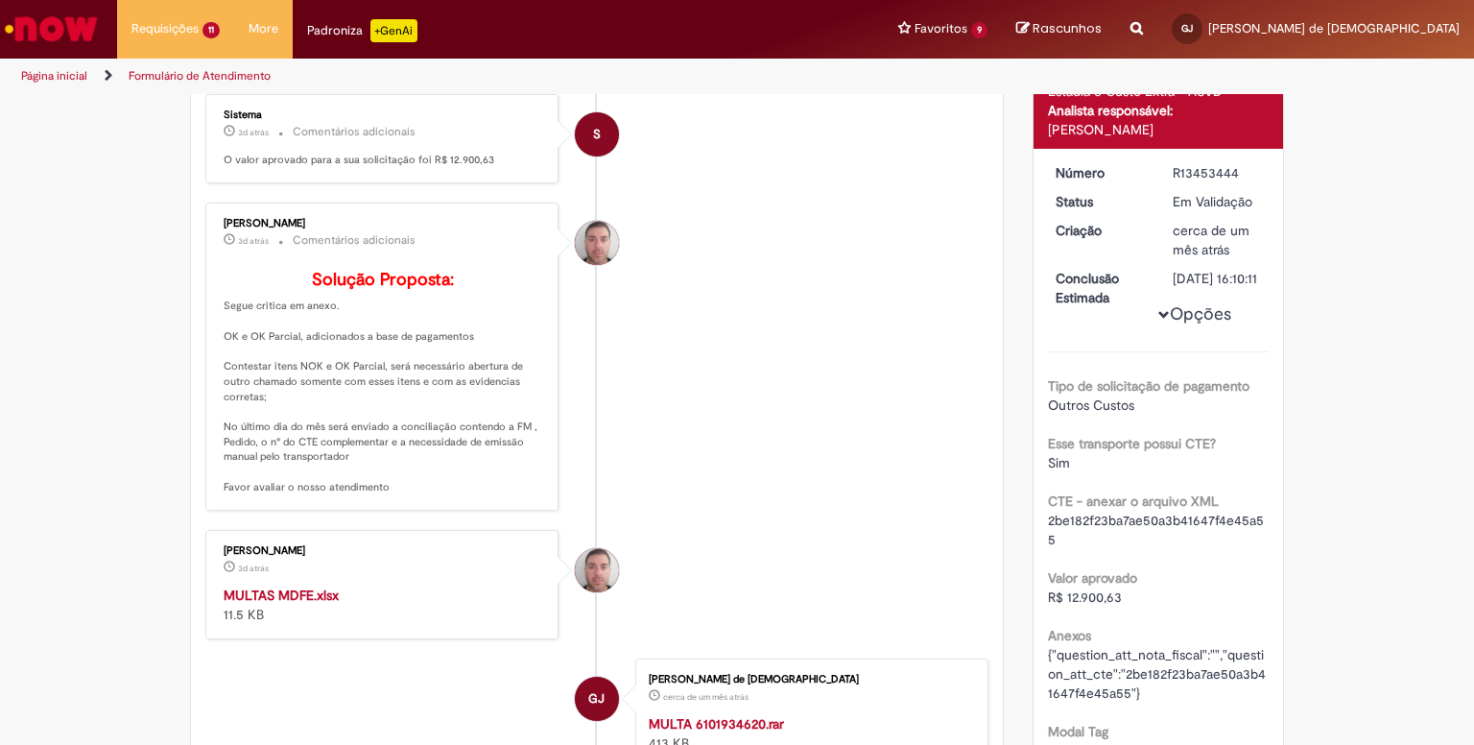
click at [259, 604] on strong "MULTAS MDFE.xlsx" at bounding box center [281, 595] width 115 height 17
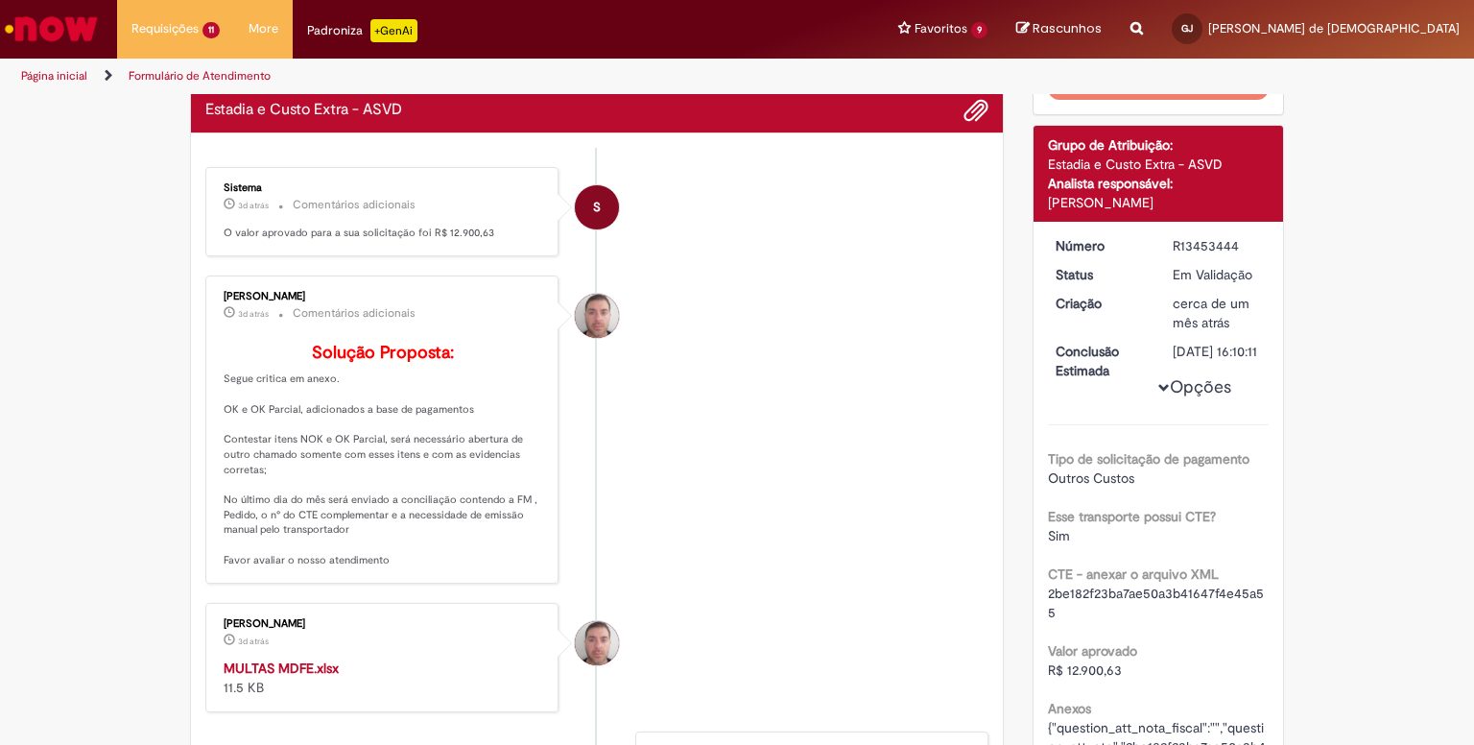
scroll to position [0, 0]
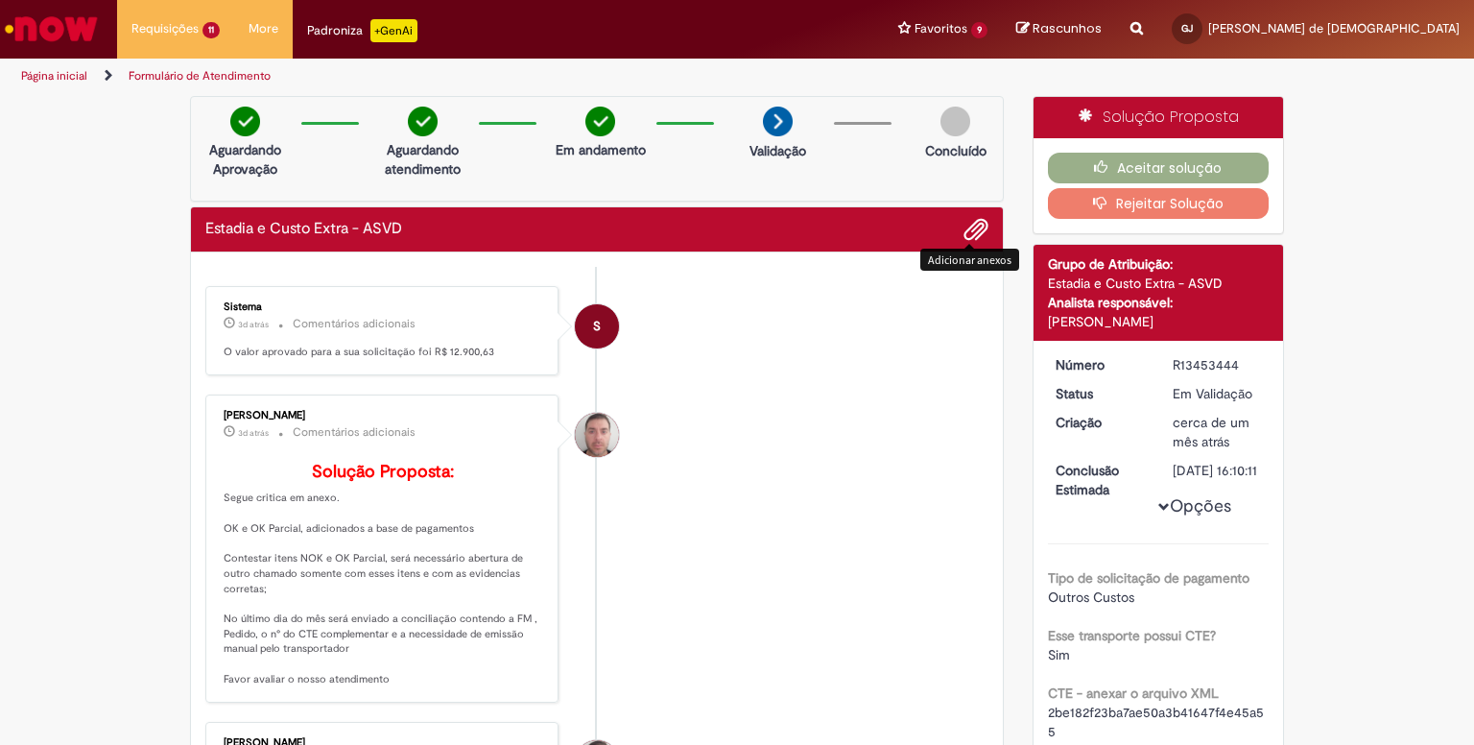
click at [980, 237] on button "Adicionar anexos" at bounding box center [976, 229] width 25 height 25
click at [735, 356] on li "S Sistema 3d atrás 3 dias atrás Comentários adicionais O valor aprovado para a …" at bounding box center [596, 330] width 783 height 89
